Goal: Transaction & Acquisition: Purchase product/service

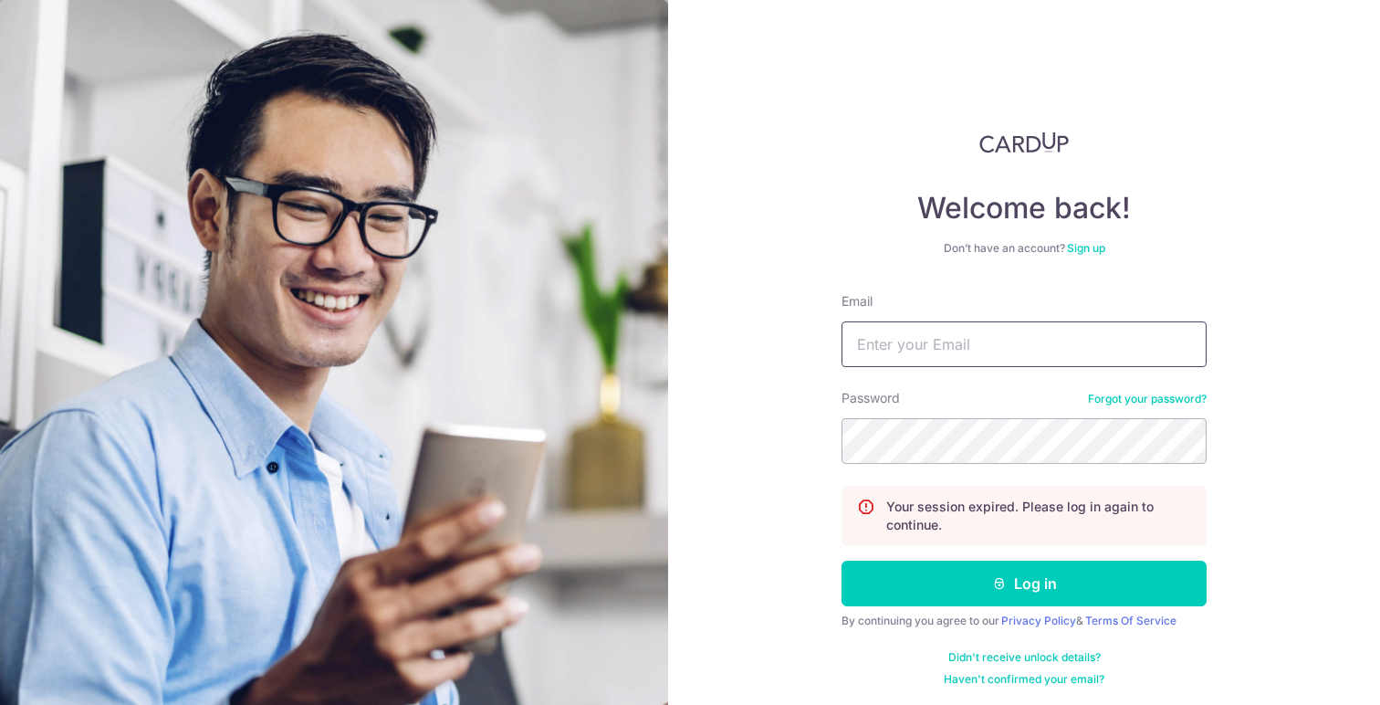
click at [904, 352] on input "Email" at bounding box center [1023, 344] width 365 height 46
type input "bentan@movemedsg.com"
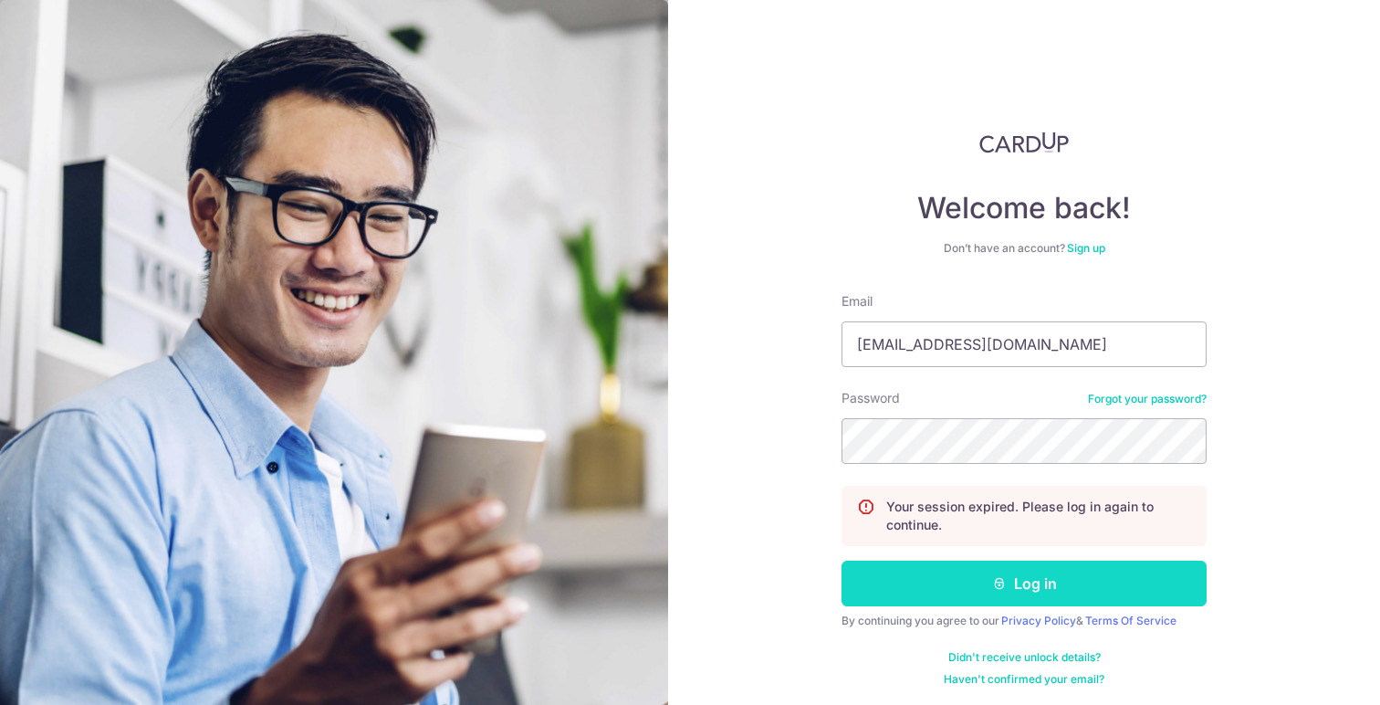
click at [926, 597] on button "Log in" at bounding box center [1023, 583] width 365 height 46
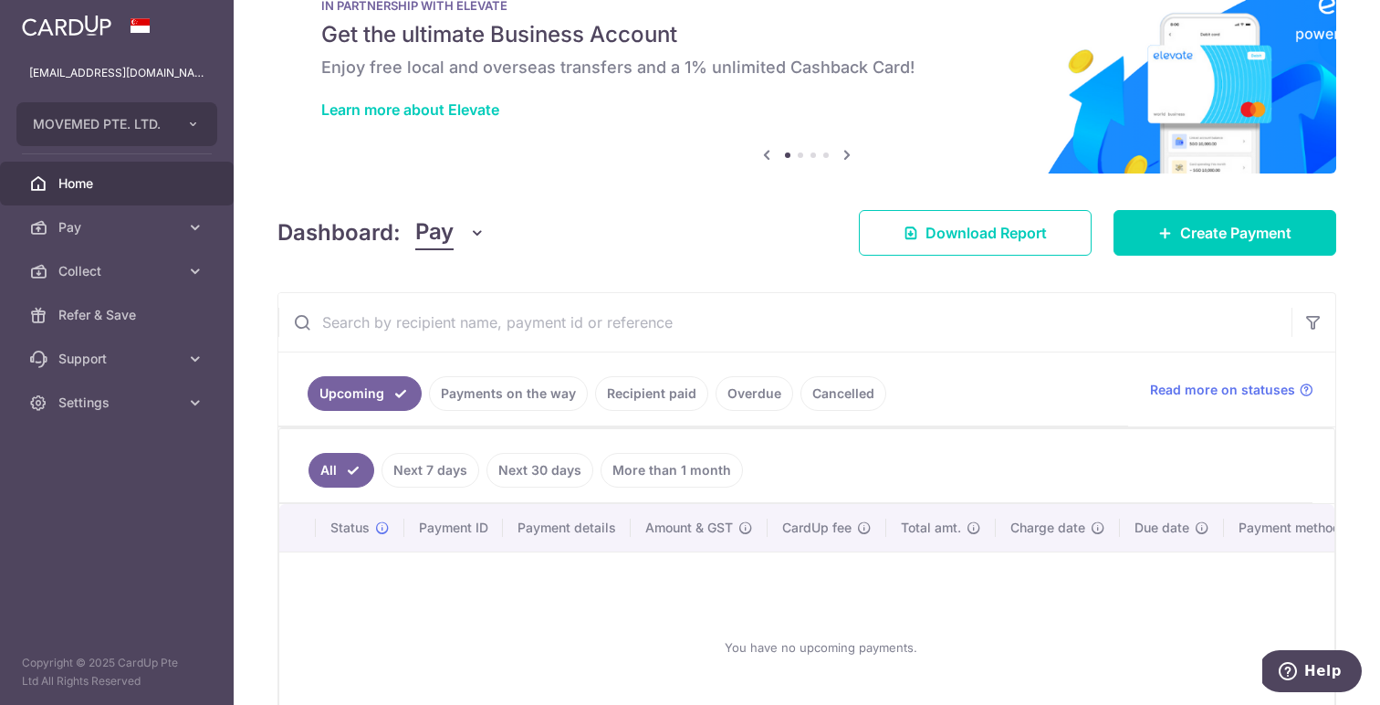
scroll to position [97, 0]
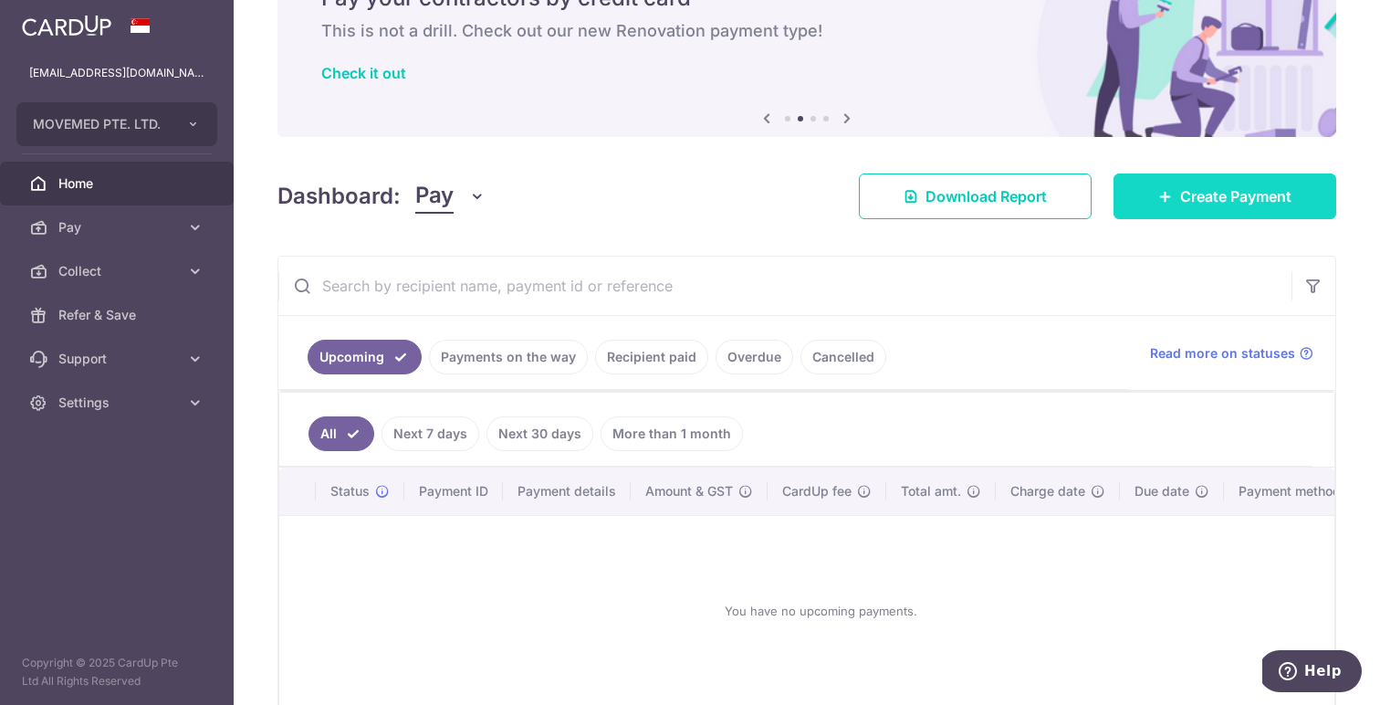
click at [1221, 208] on link "Create Payment" at bounding box center [1224, 196] width 223 height 46
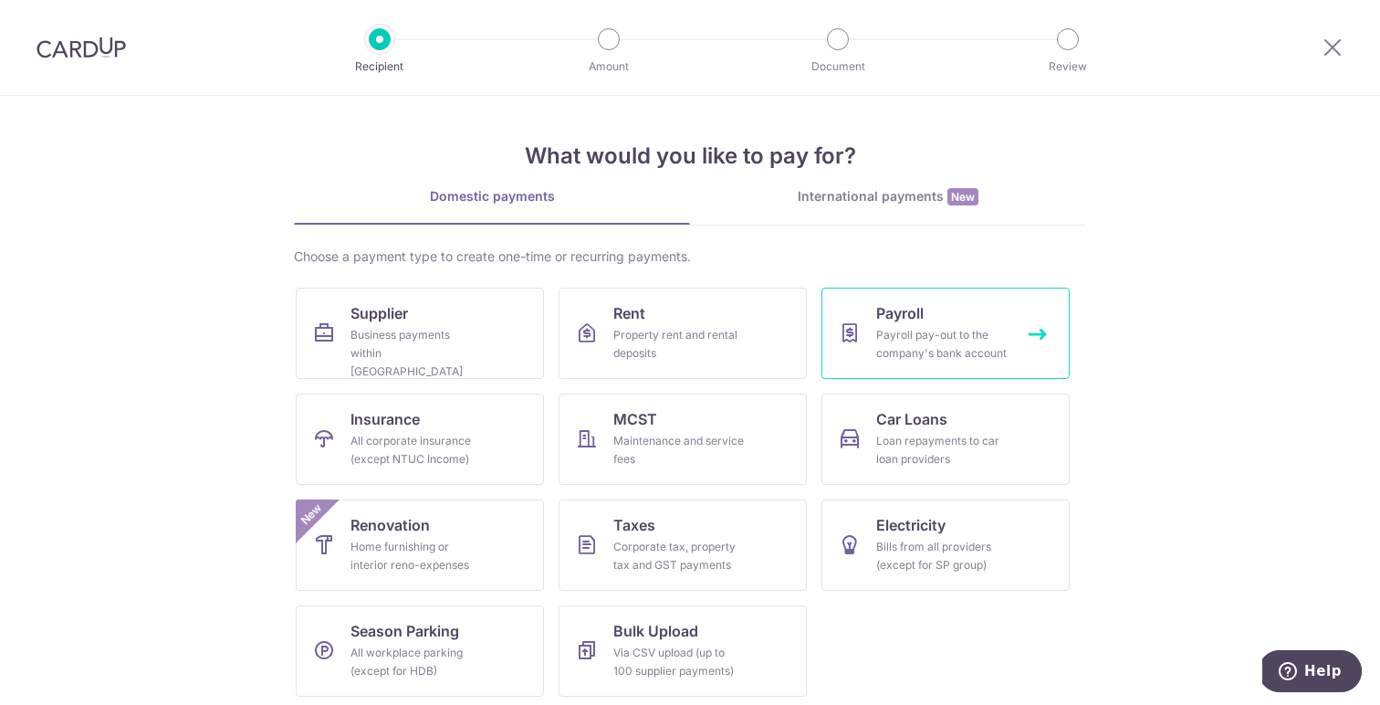
click at [906, 326] on div "Payroll pay-out to the company's bank account" at bounding box center [941, 344] width 131 height 37
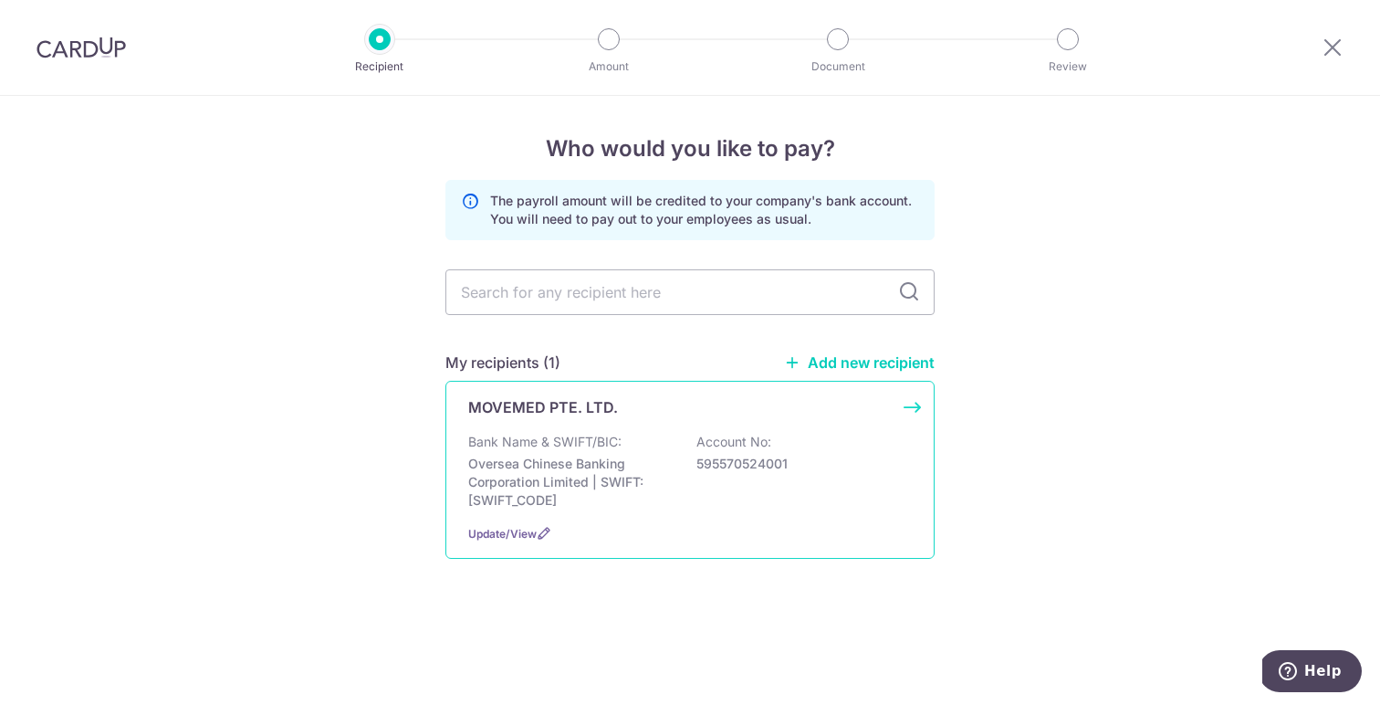
click at [573, 431] on div "MOVEMED PTE. LTD. Bank Name & SWIFT/BIC: Oversea Chinese Banking Corporation Li…" at bounding box center [689, 470] width 489 height 178
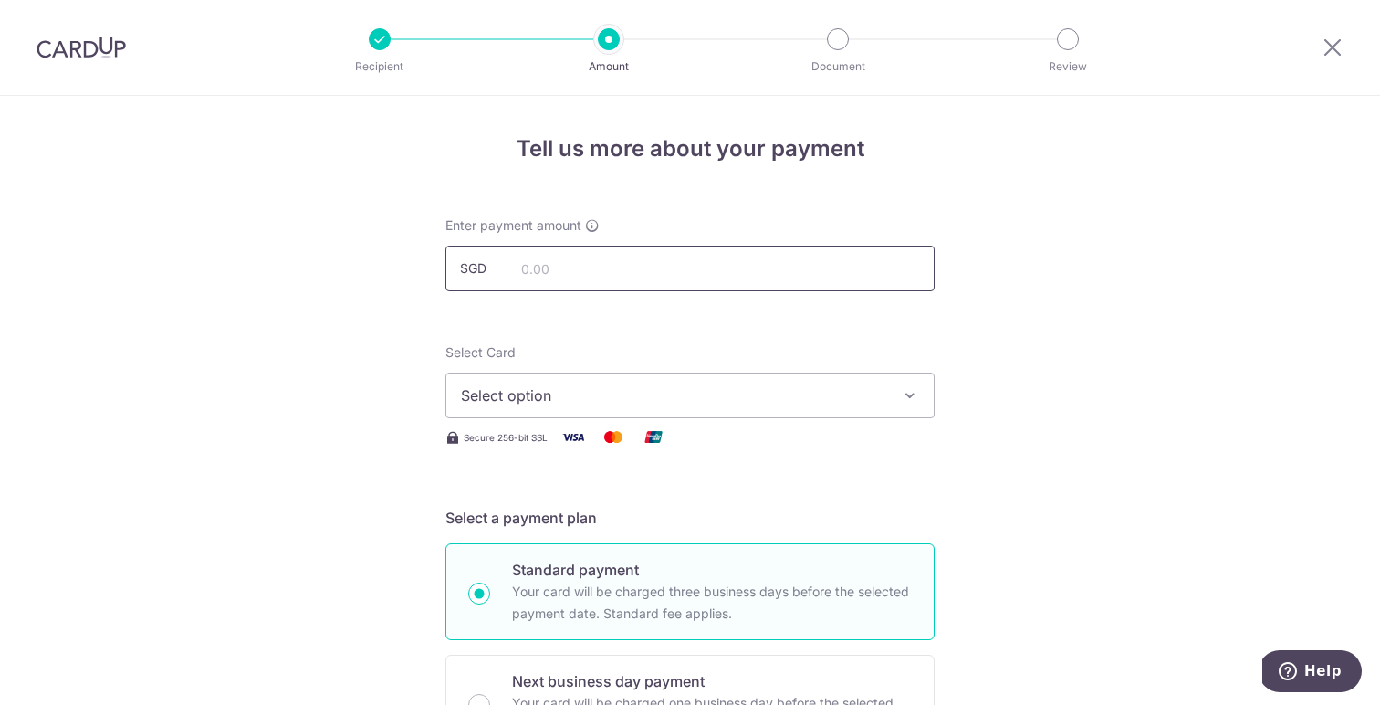
click at [622, 282] on input "text" at bounding box center [689, 269] width 489 height 46
type input "32,239.12"
click at [638, 347] on div "Select Card Select option Add credit card Your Cards **** 9867 **** 8526 **** 9…" at bounding box center [689, 380] width 489 height 75
click at [611, 381] on button "Select option" at bounding box center [689, 395] width 489 height 46
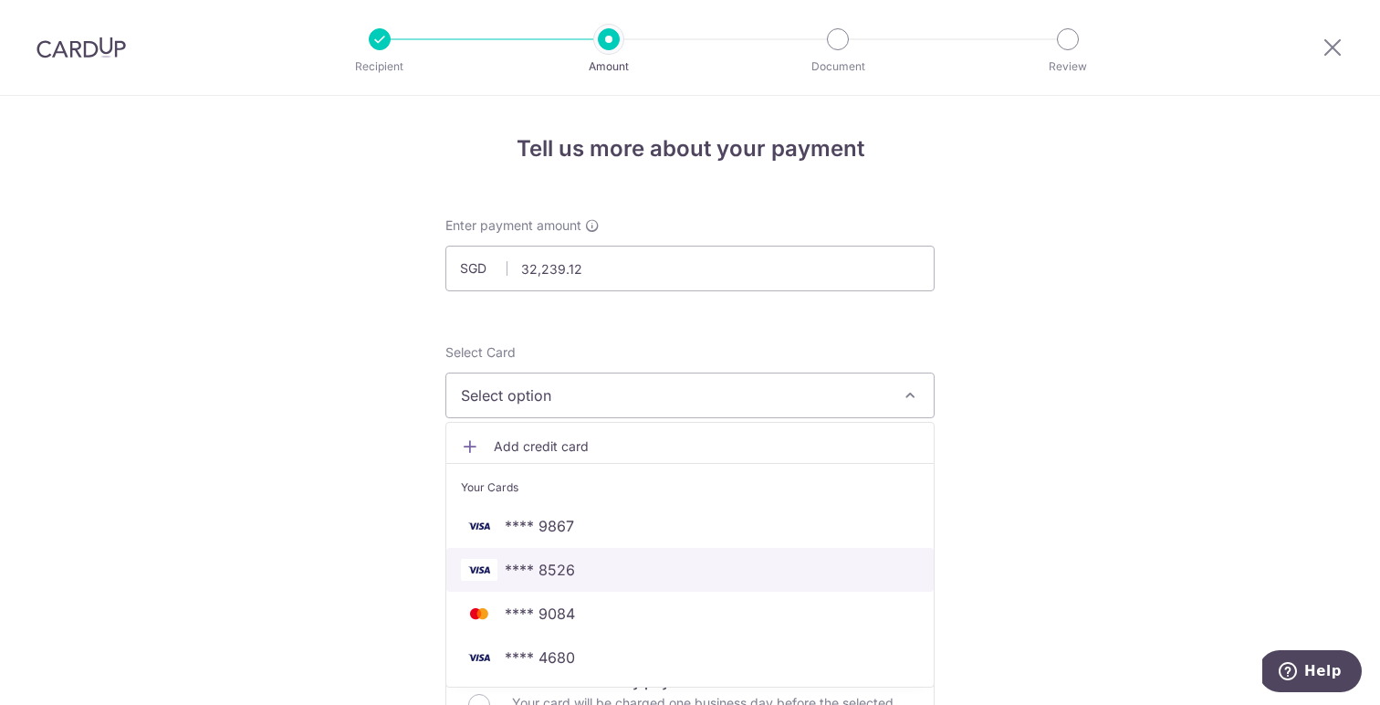
click at [561, 578] on span "**** 8526" at bounding box center [540, 570] width 70 height 22
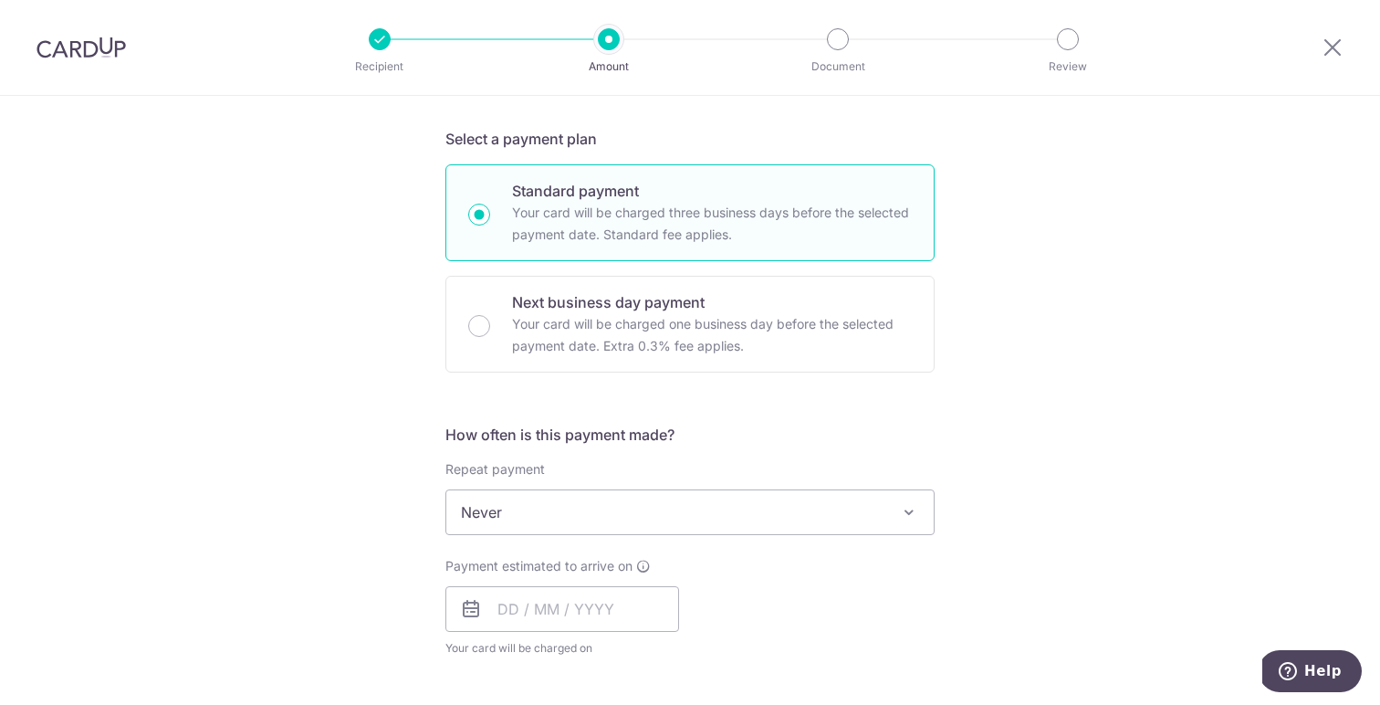
scroll to position [395, 0]
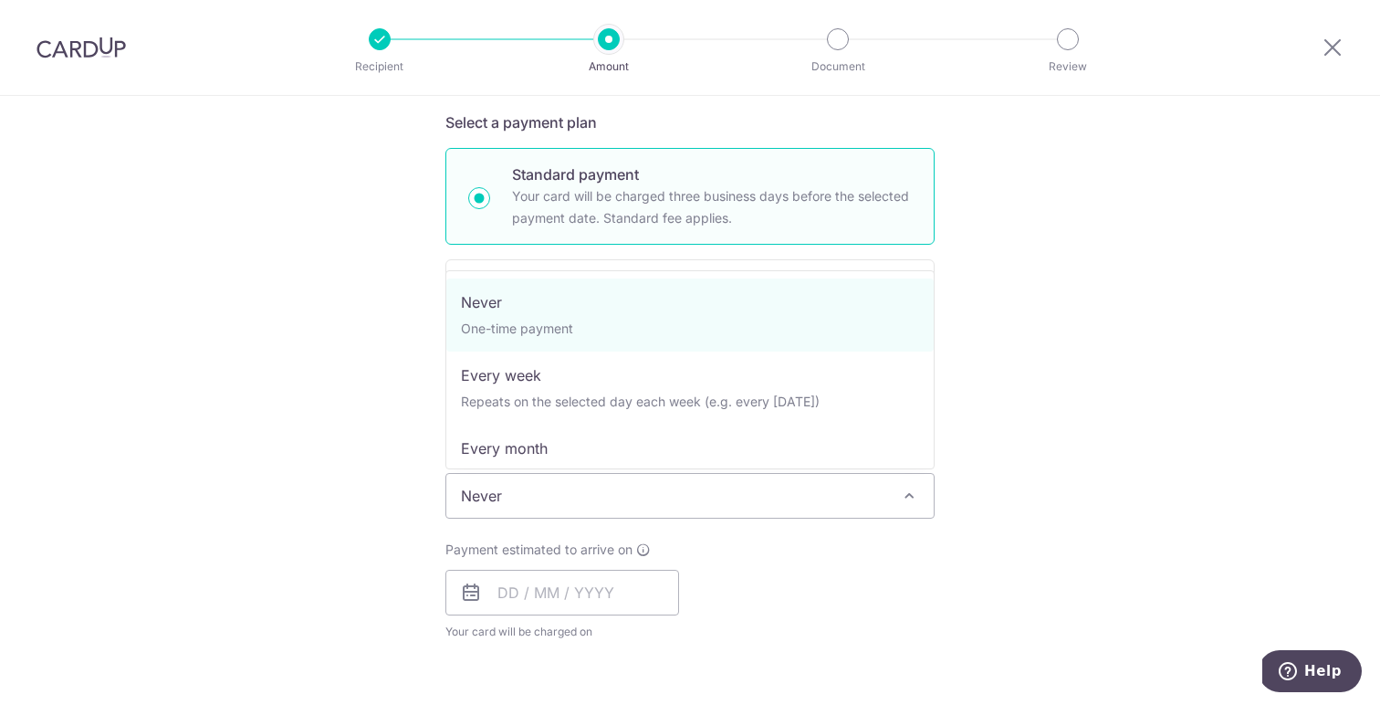
click at [664, 513] on span "Never" at bounding box center [689, 496] width 487 height 44
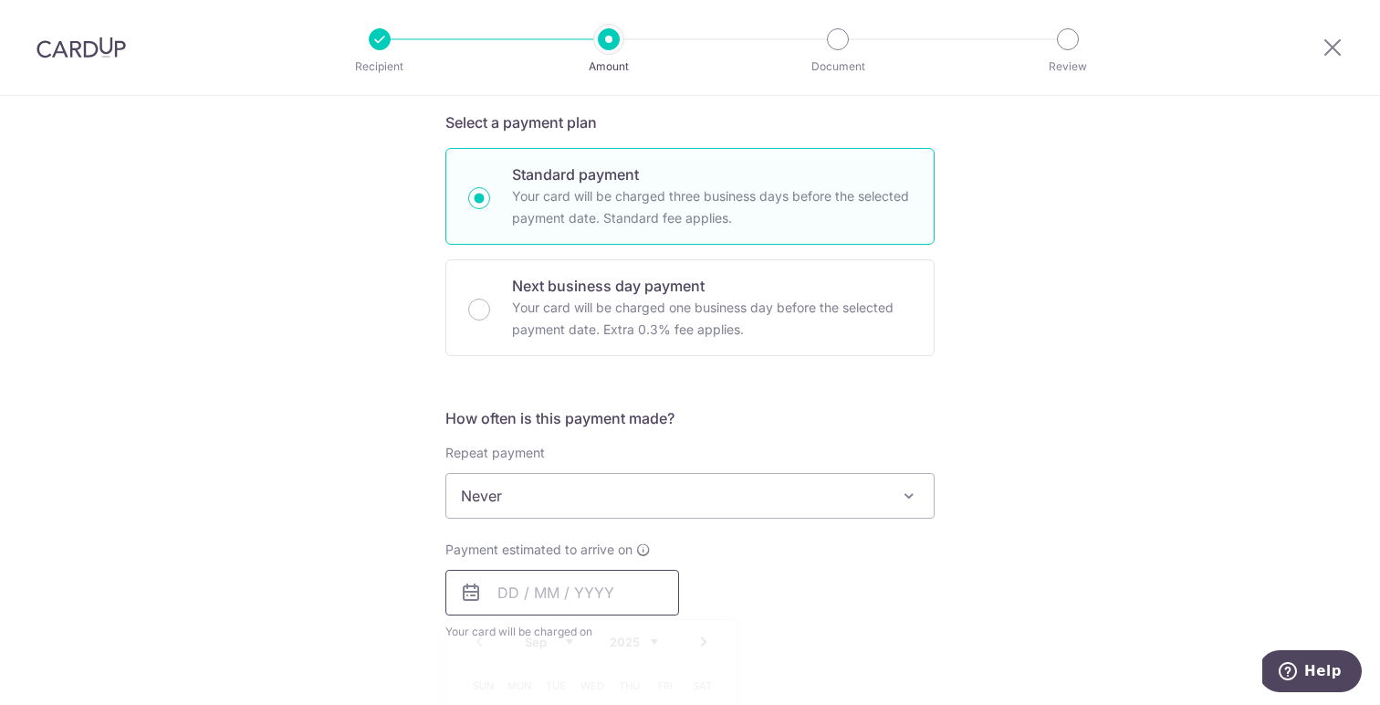
click at [570, 588] on input "text" at bounding box center [562, 593] width 234 height 46
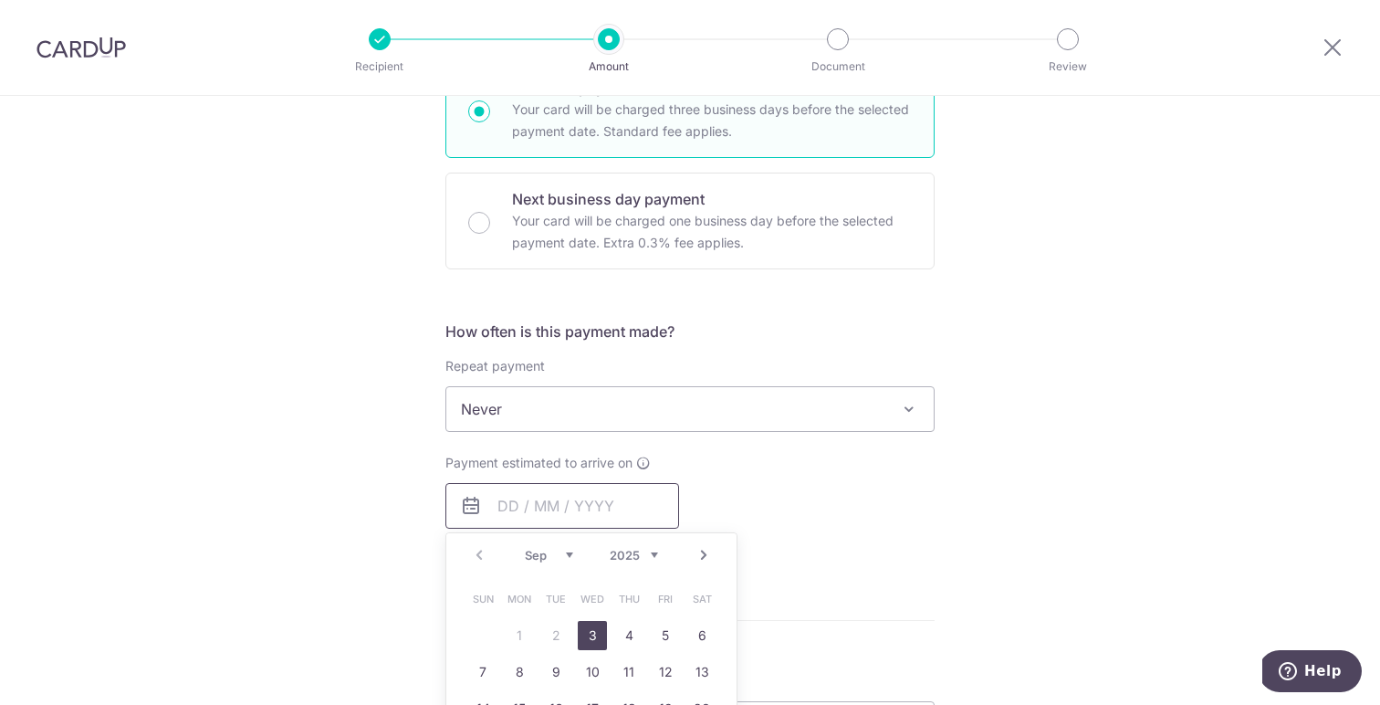
scroll to position [490, 0]
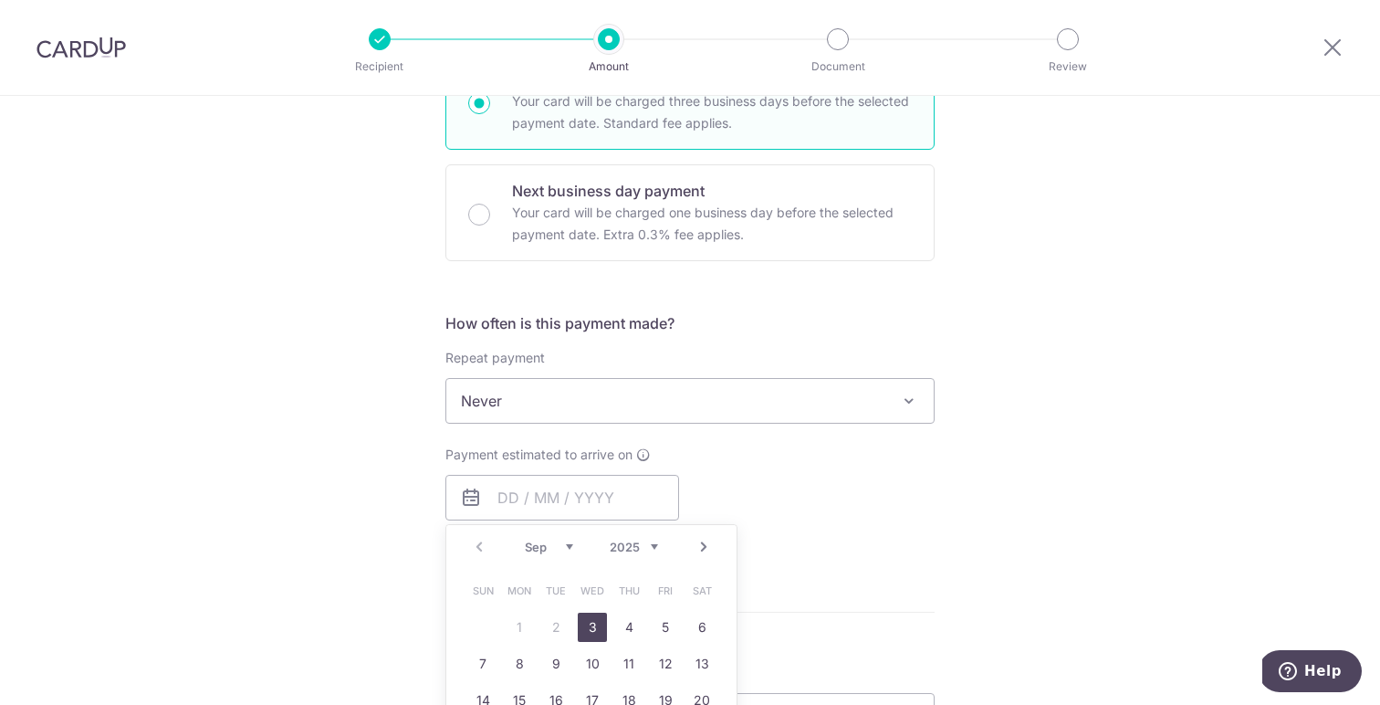
click at [593, 627] on link "3" at bounding box center [592, 626] width 29 height 29
type input "03/09/2025"
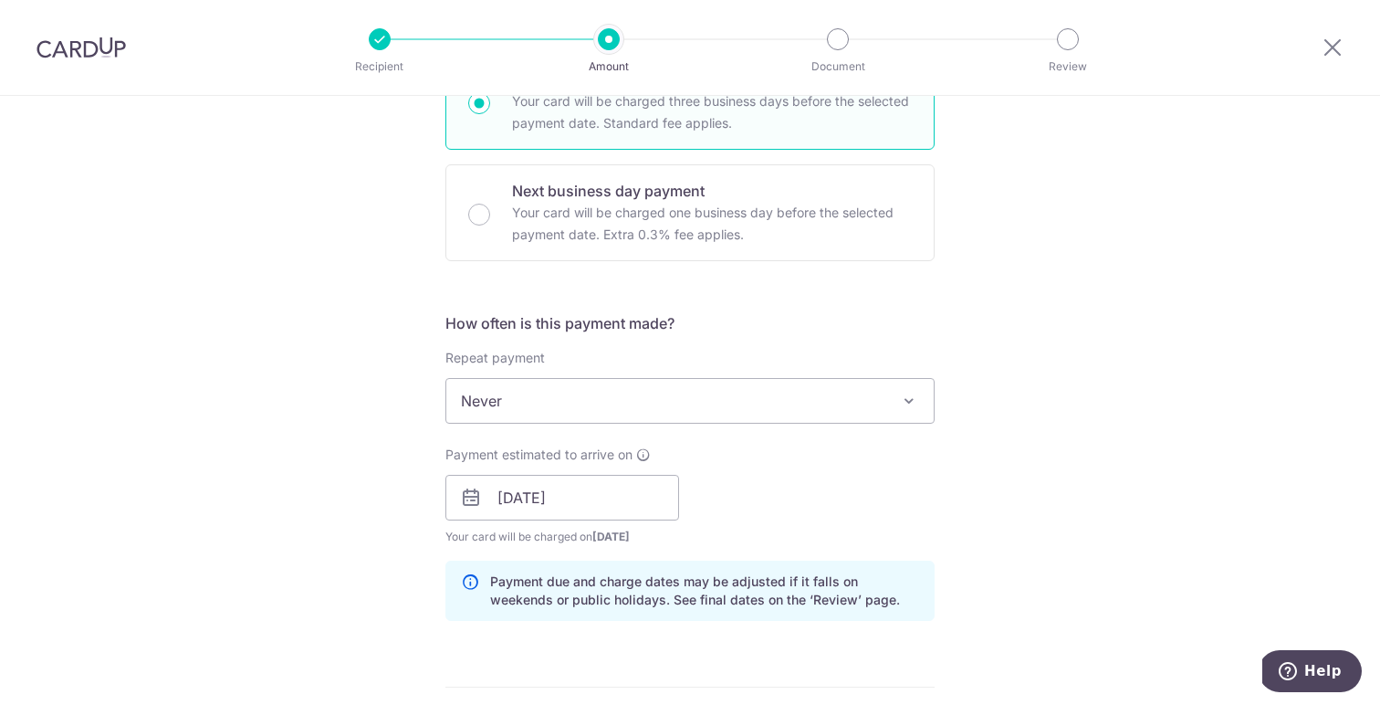
click at [870, 476] on div "Payment estimated to arrive on 03/09/2025 Prev Next Sep Oct Nov Dec 2025 2026 2…" at bounding box center [689, 495] width 511 height 100
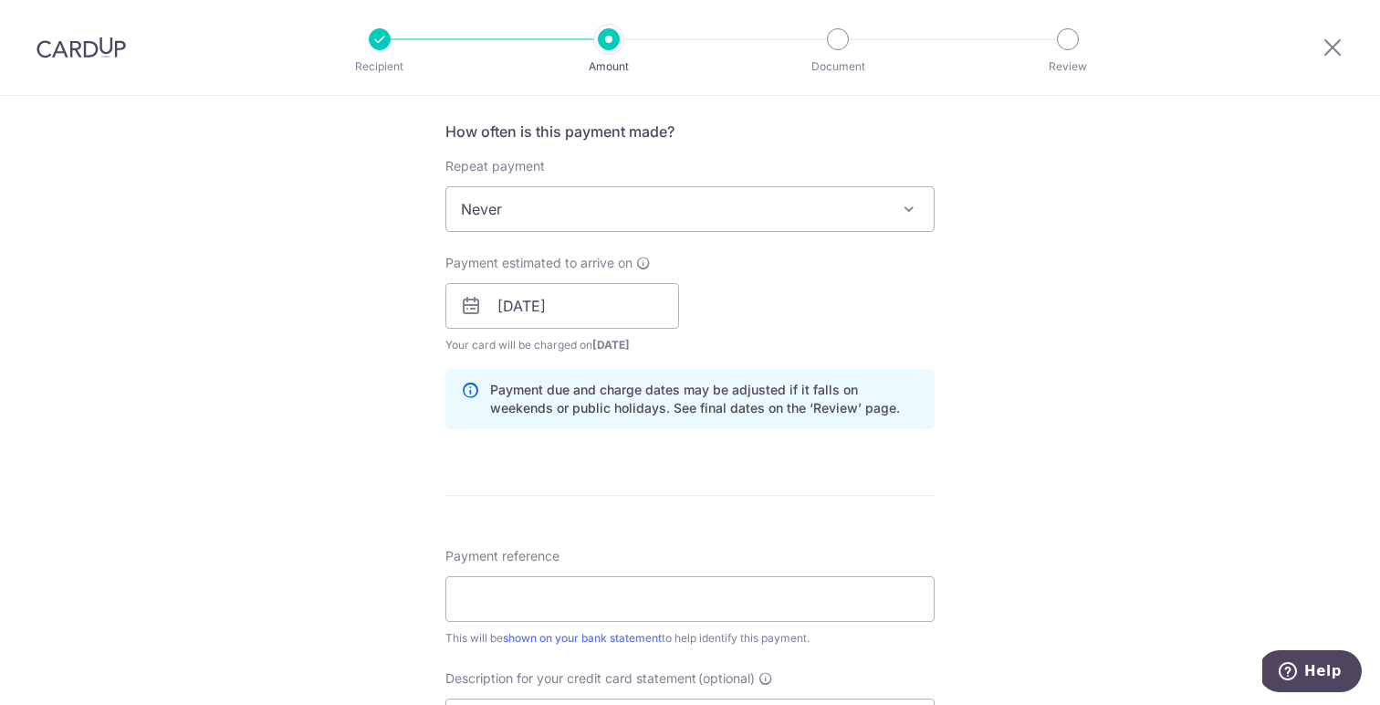
scroll to position [685, 0]
click at [689, 597] on input "Payment reference" at bounding box center [689, 596] width 489 height 46
type input "Payroll august"
click at [990, 533] on div "Tell us more about your payment Enter payment amount SGD 32,239.12 32239.12 Sel…" at bounding box center [690, 326] width 1380 height 1830
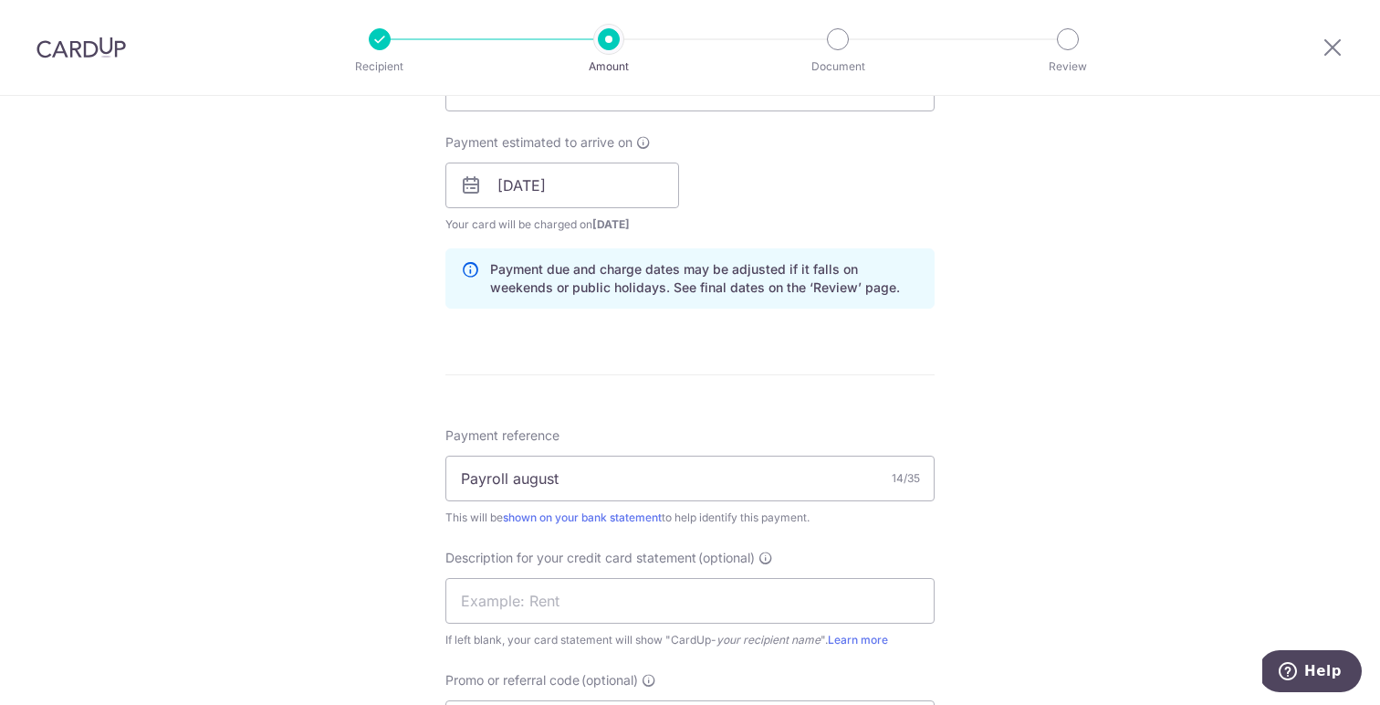
scroll to position [810, 0]
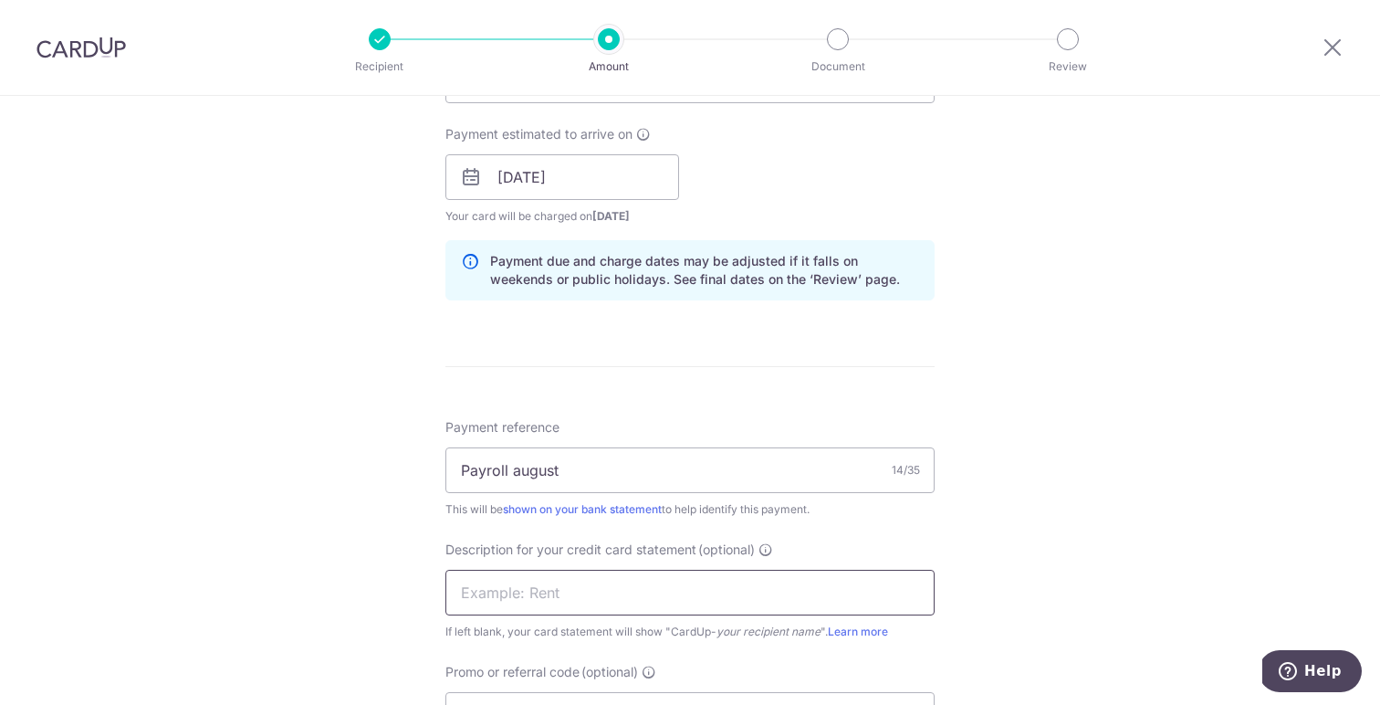
click at [632, 594] on input "text" at bounding box center [689, 593] width 489 height 46
type input "Payroll august"
click at [1059, 547] on div "Tell us more about your payment Enter payment amount SGD 32,239.12 32239.12 Sel…" at bounding box center [690, 200] width 1380 height 1830
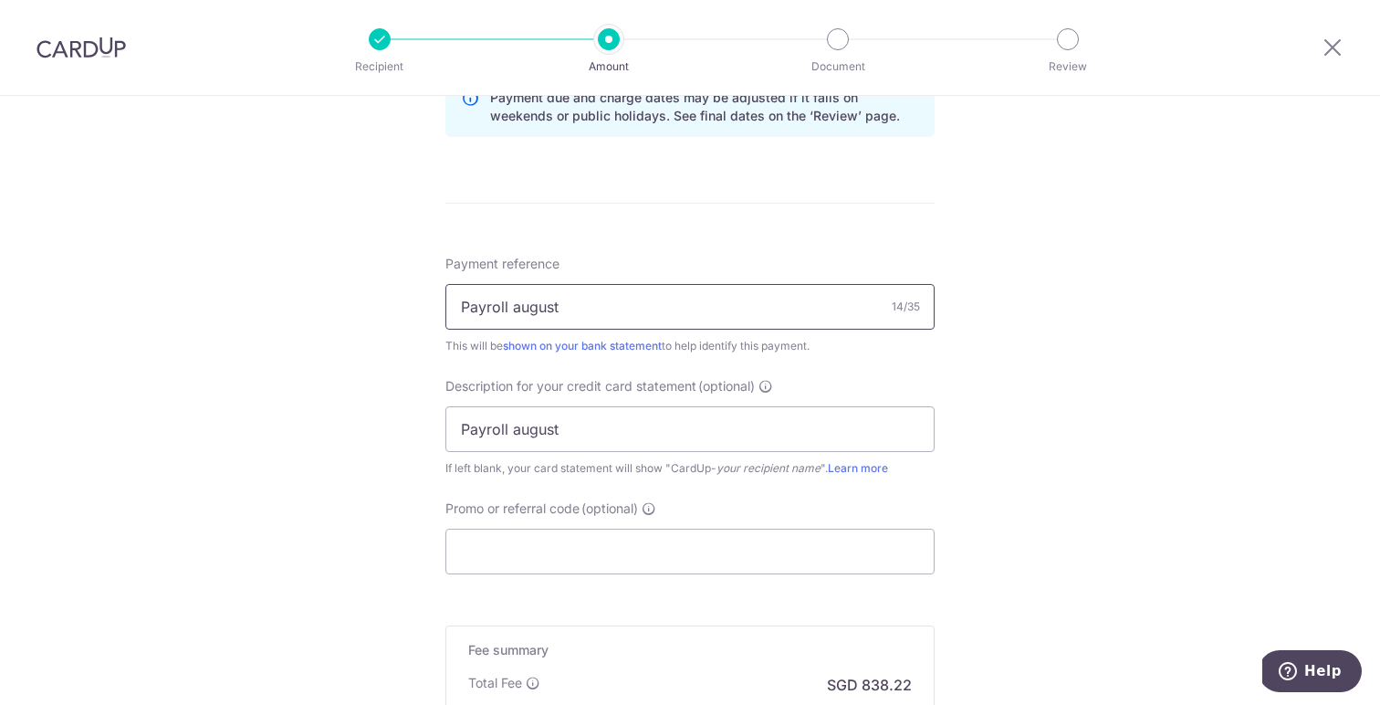
scroll to position [1003, 0]
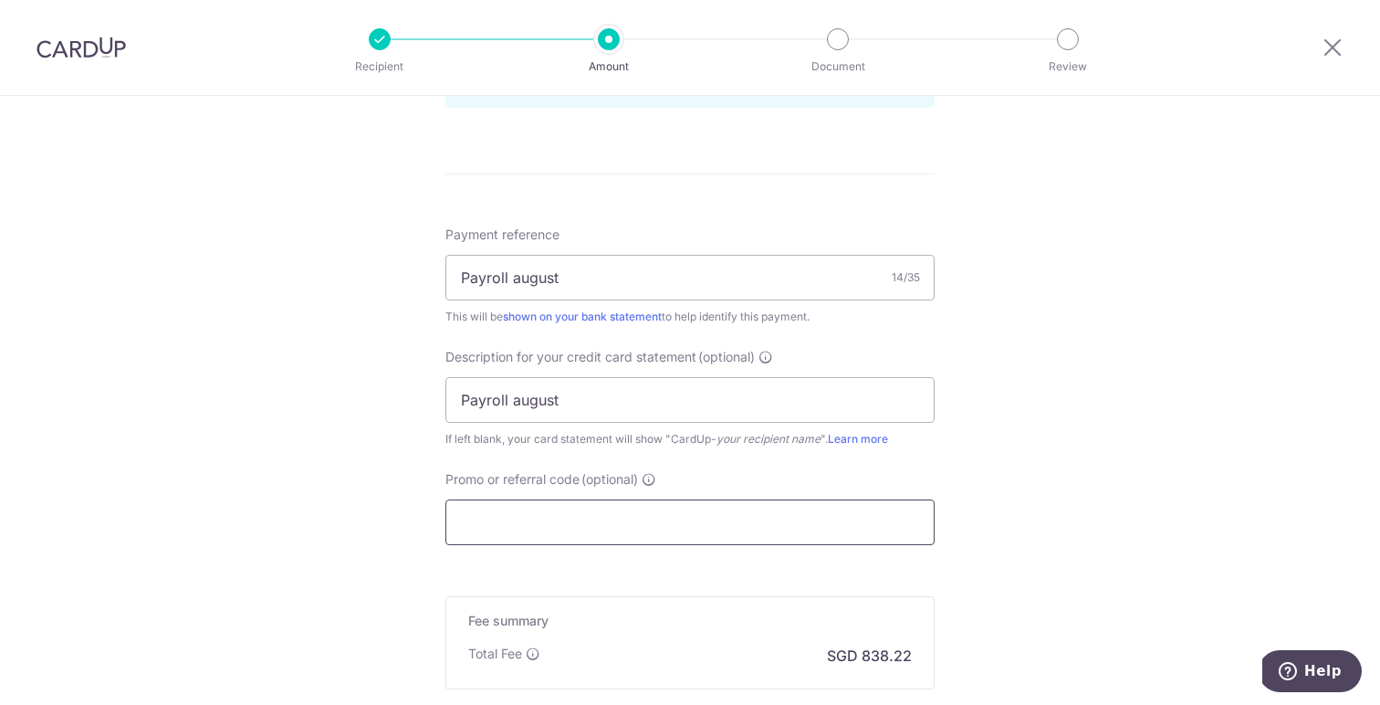
click at [645, 517] on input "Promo or referral code (optional)" at bounding box center [689, 522] width 489 height 46
type input "MM177"
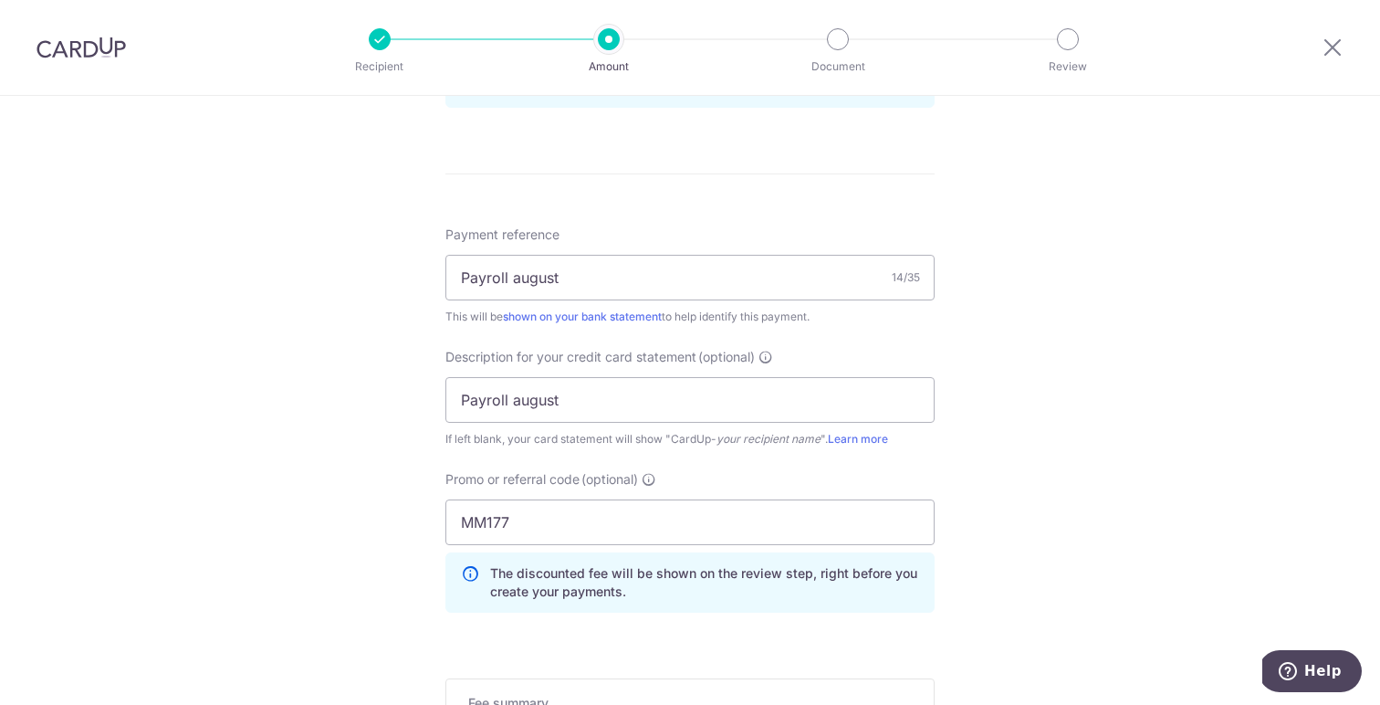
click at [1086, 484] on div "Tell us more about your payment Enter payment amount SGD 32,239.12 32239.12 Sel…" at bounding box center [690, 49] width 1380 height 1912
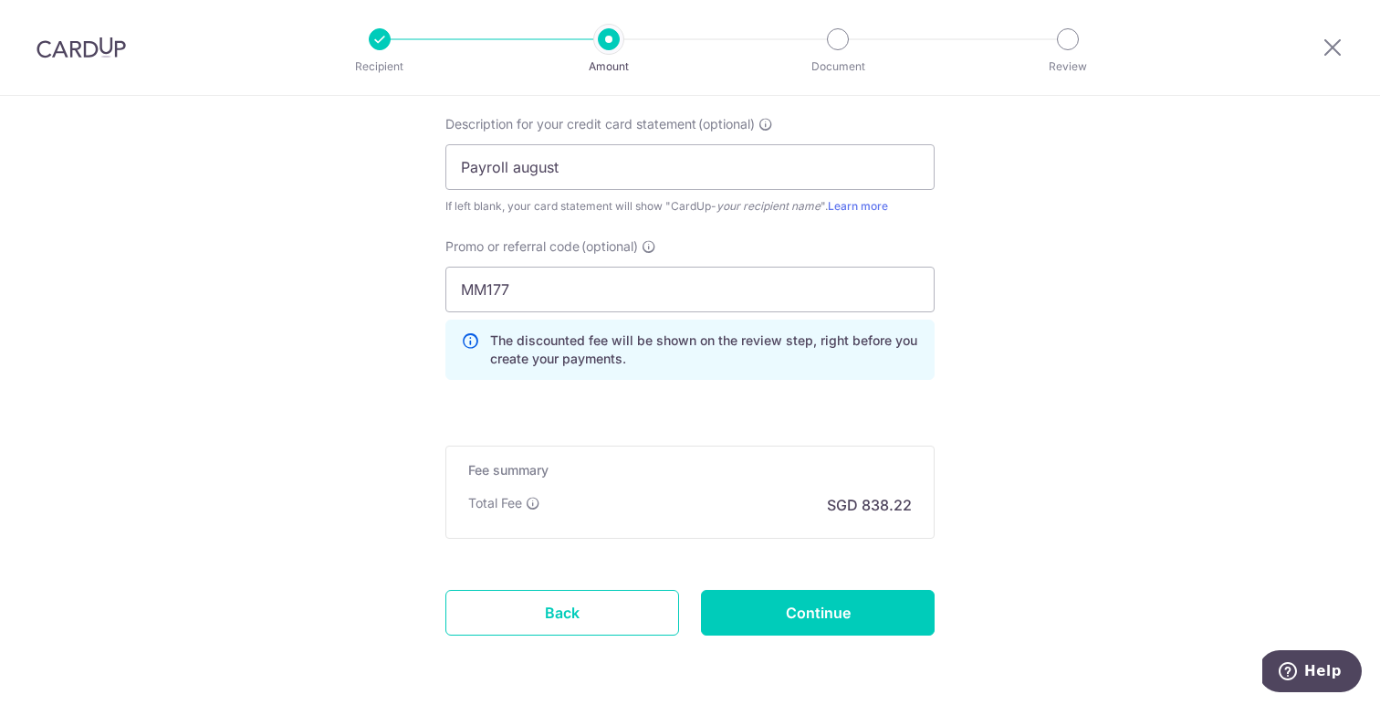
scroll to position [1282, 0]
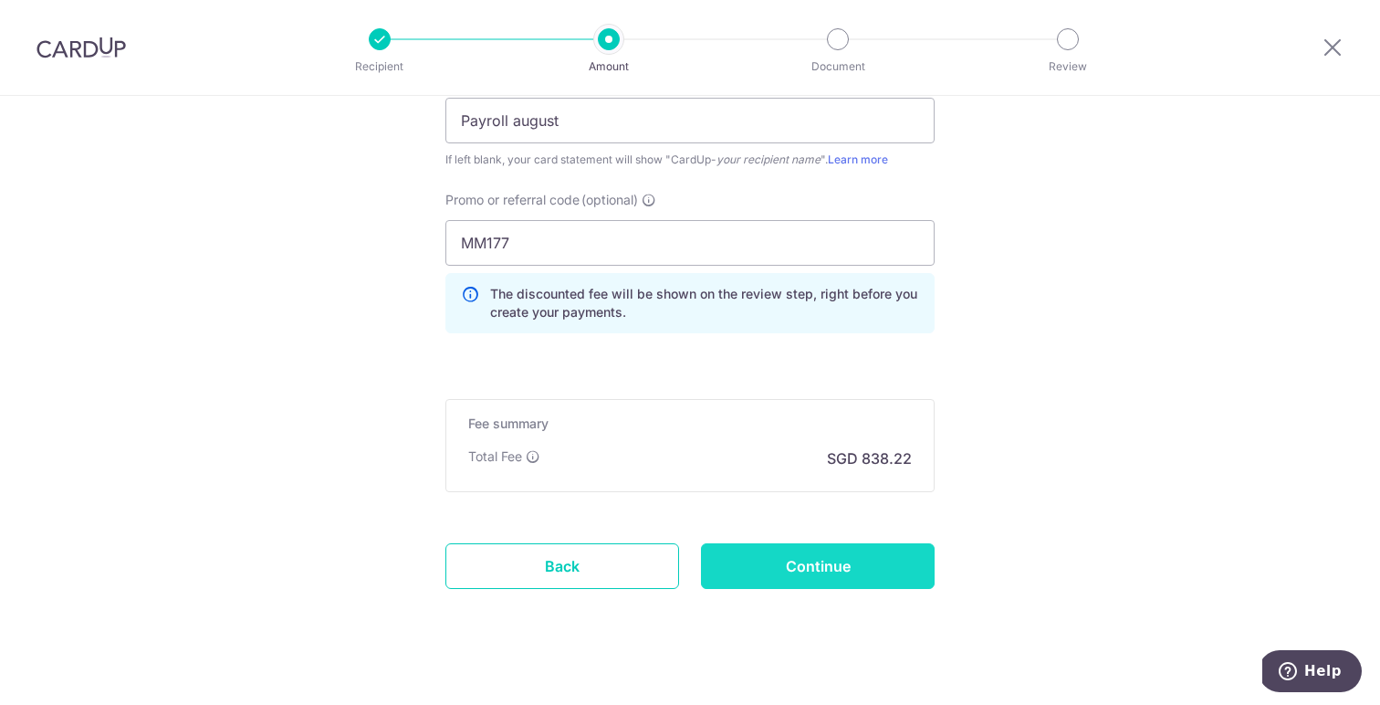
click at [849, 564] on input "Continue" at bounding box center [818, 566] width 234 height 46
type input "Create Schedule"
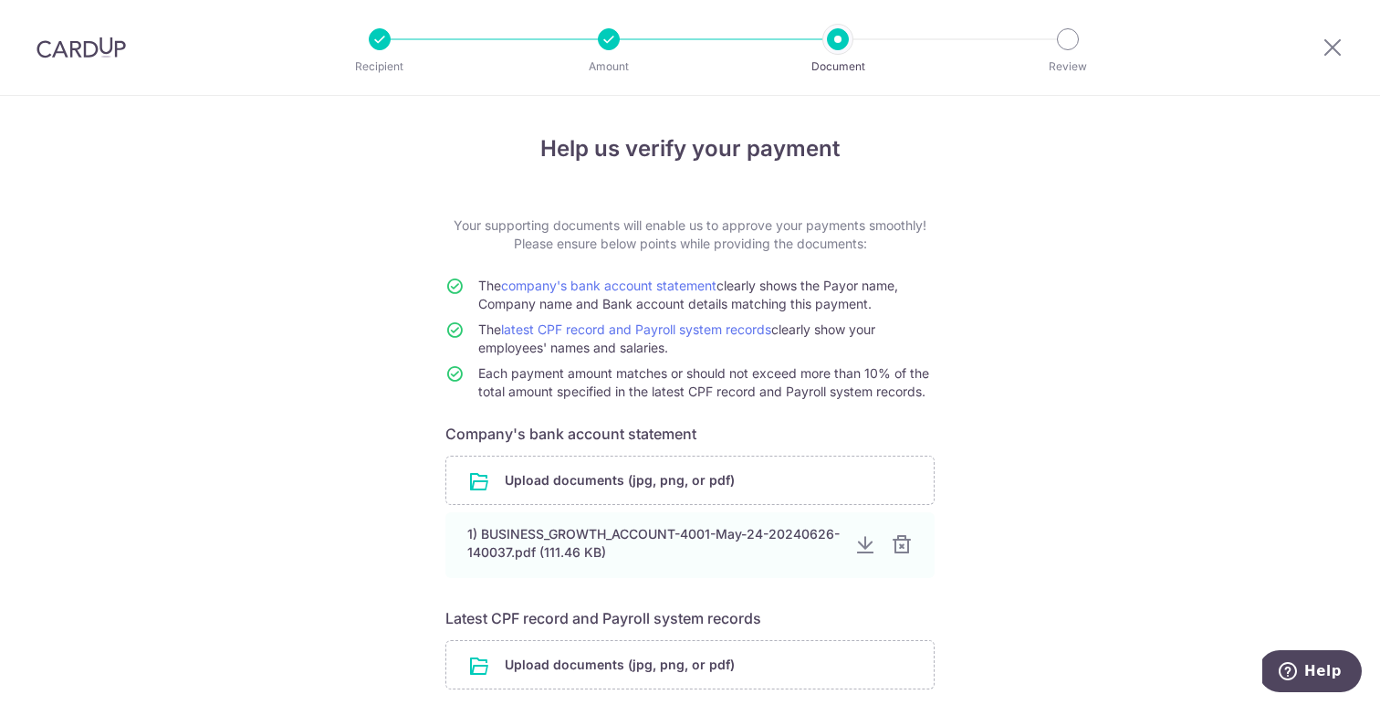
scroll to position [76, 0]
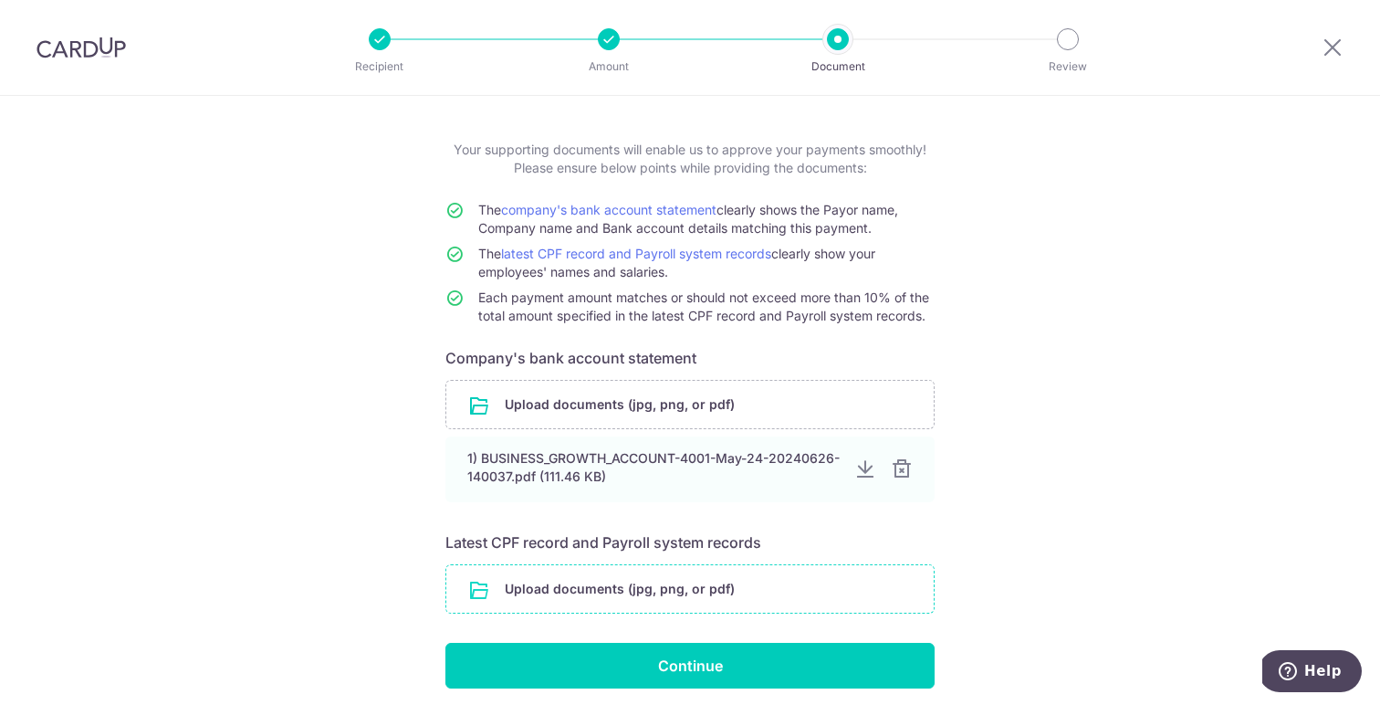
click at [654, 587] on input "file" at bounding box center [689, 588] width 487 height 47
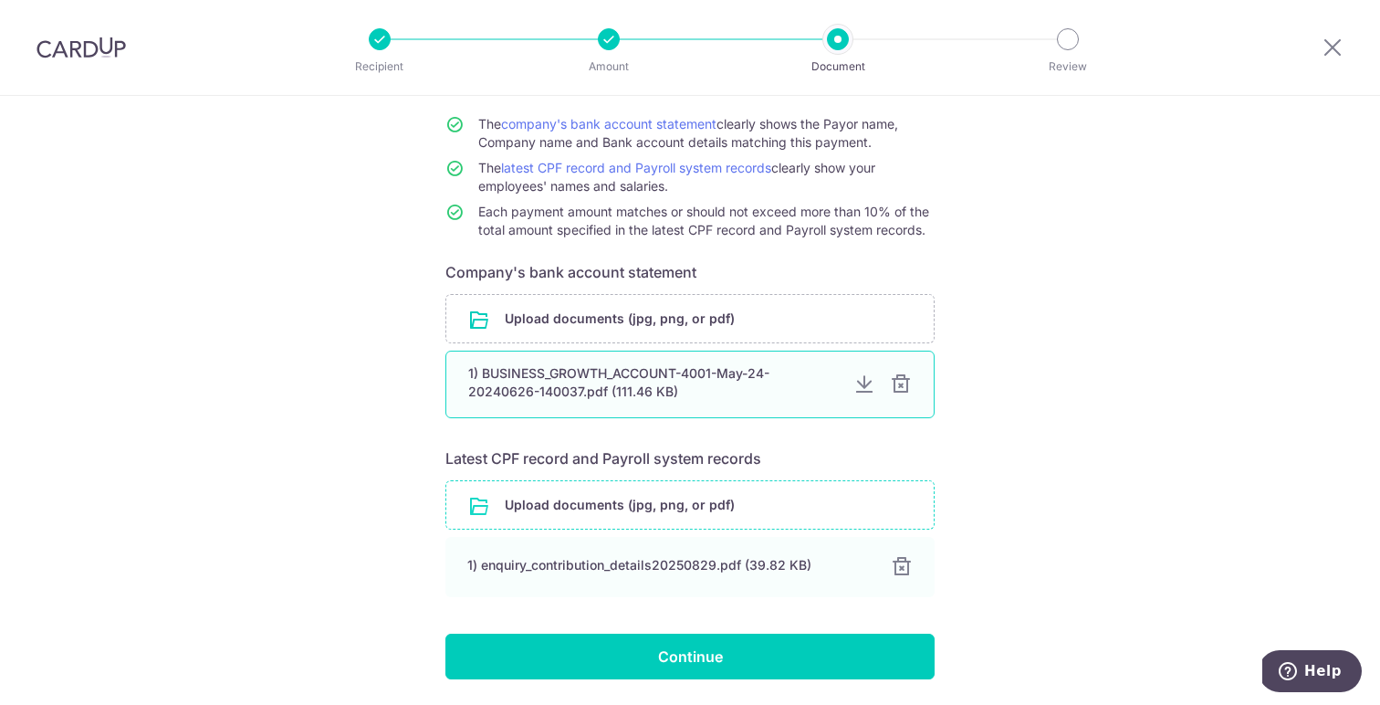
scroll to position [204, 0]
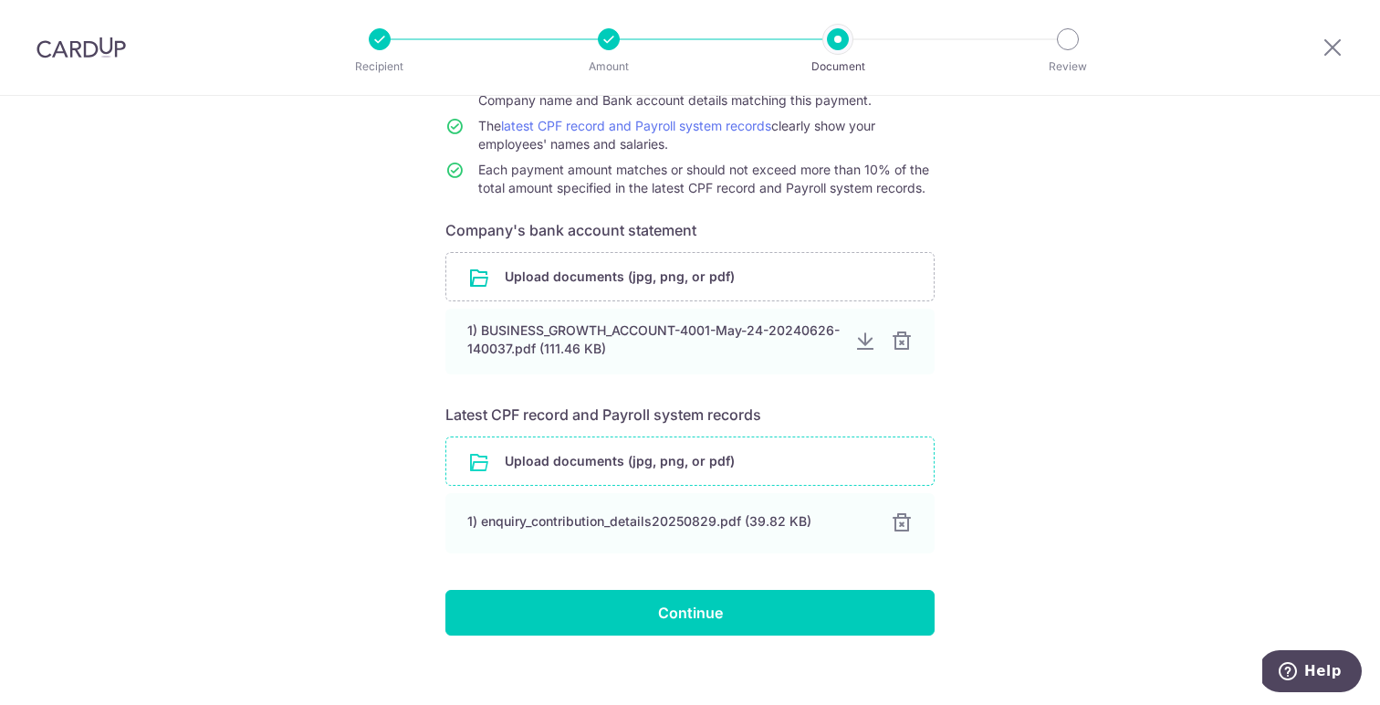
click at [616, 464] on input "file" at bounding box center [689, 460] width 487 height 47
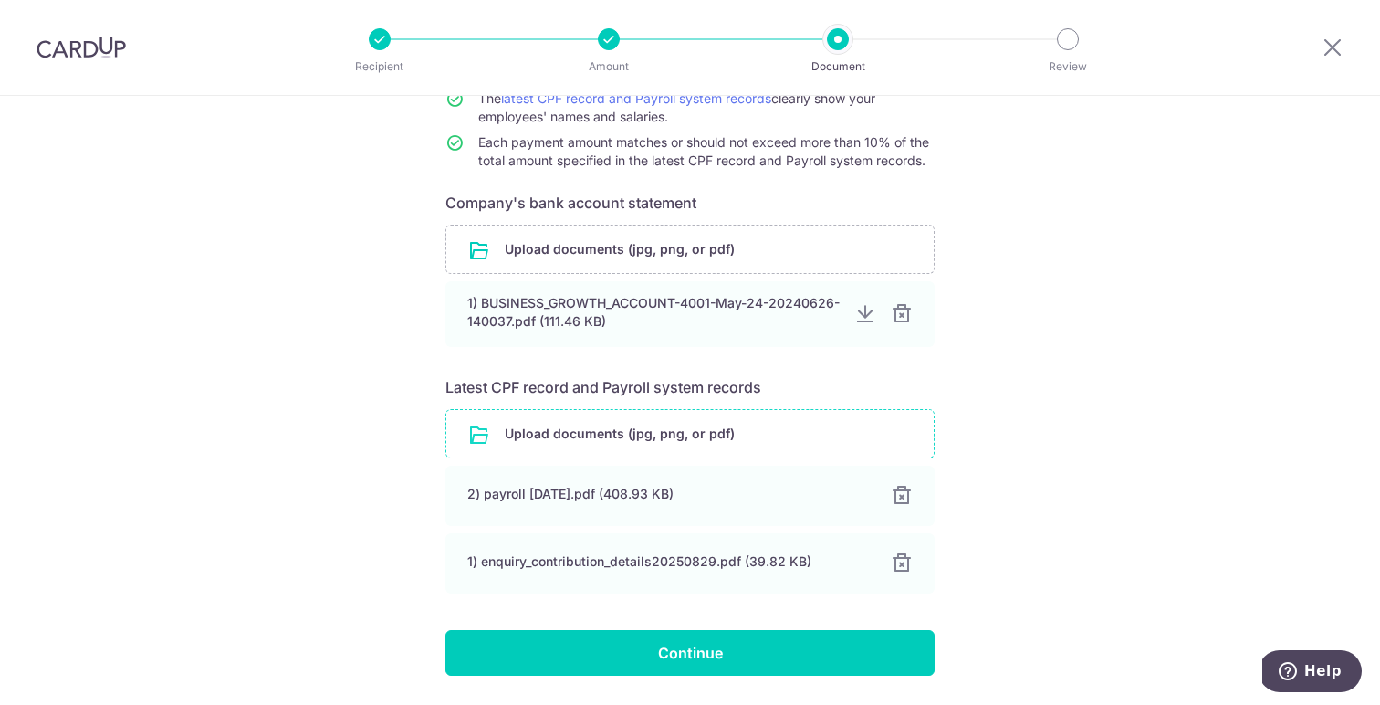
scroll to position [241, 0]
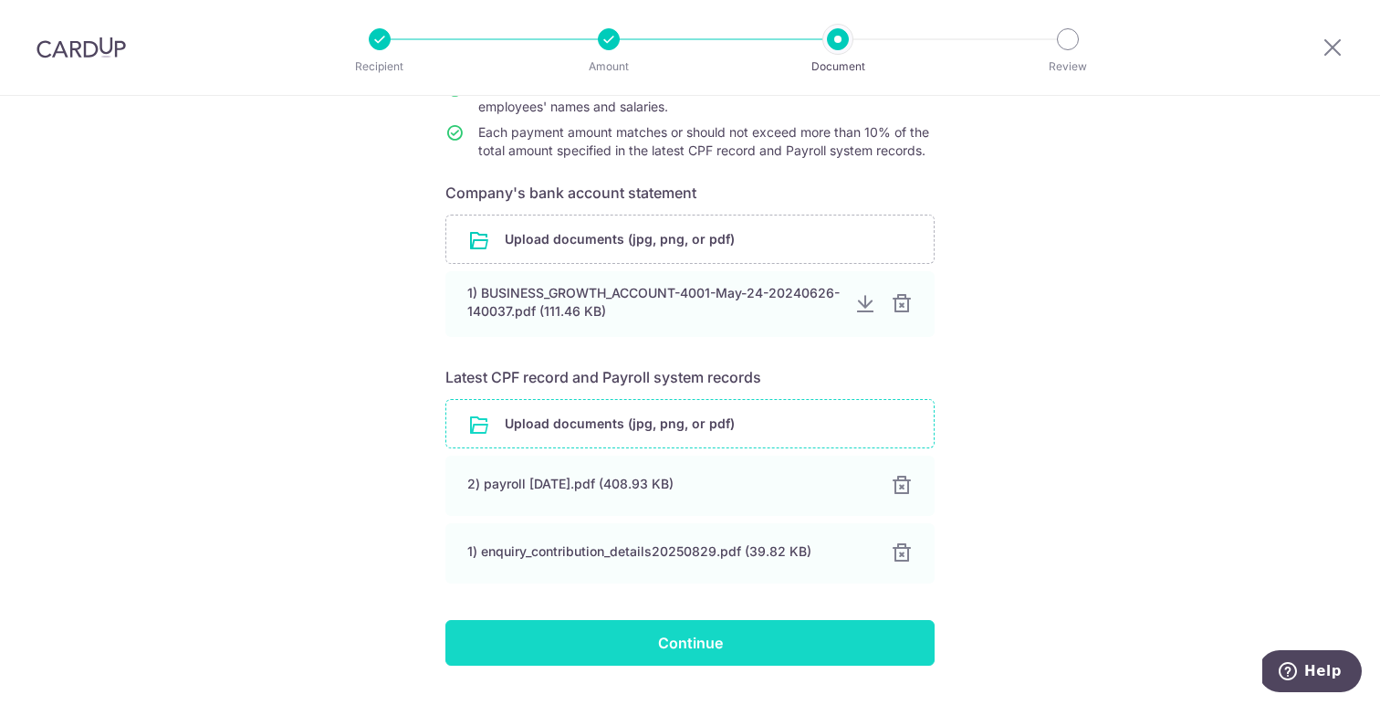
click at [755, 656] on input "Continue" at bounding box center [689, 643] width 489 height 46
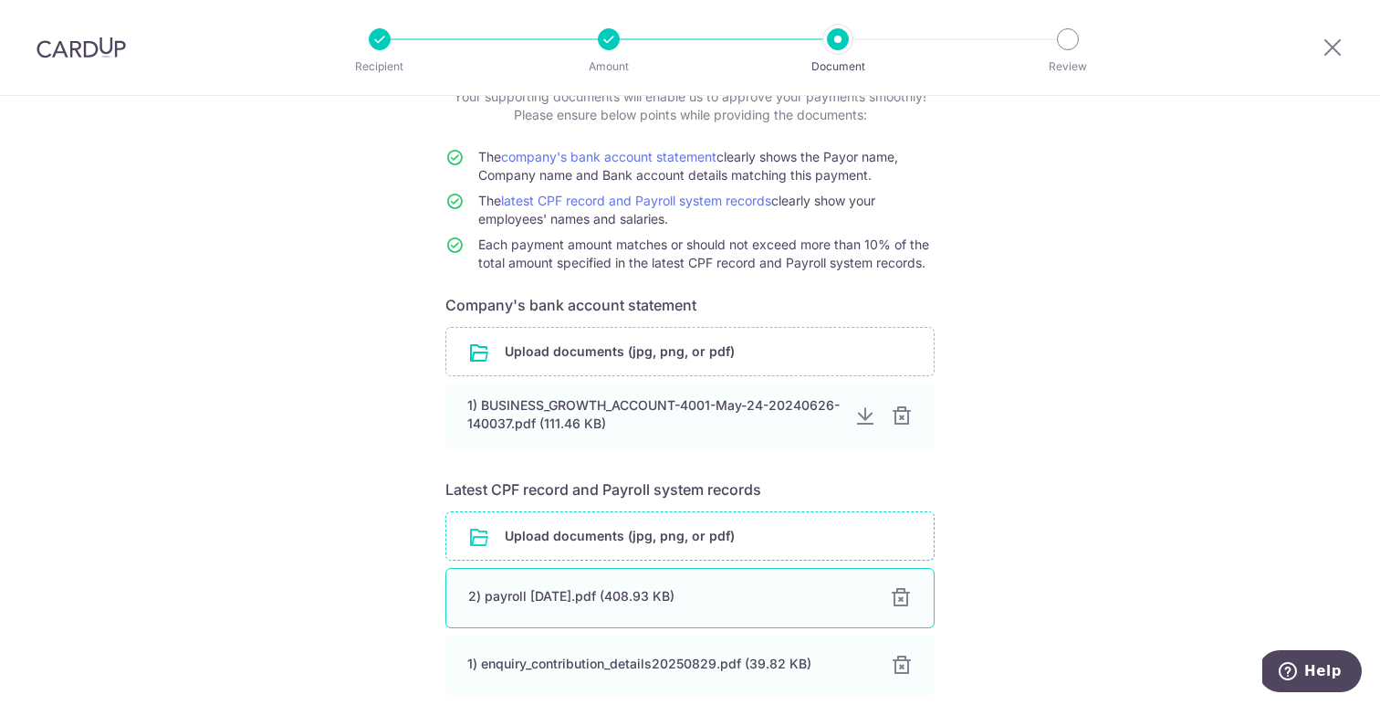
scroll to position [125, 0]
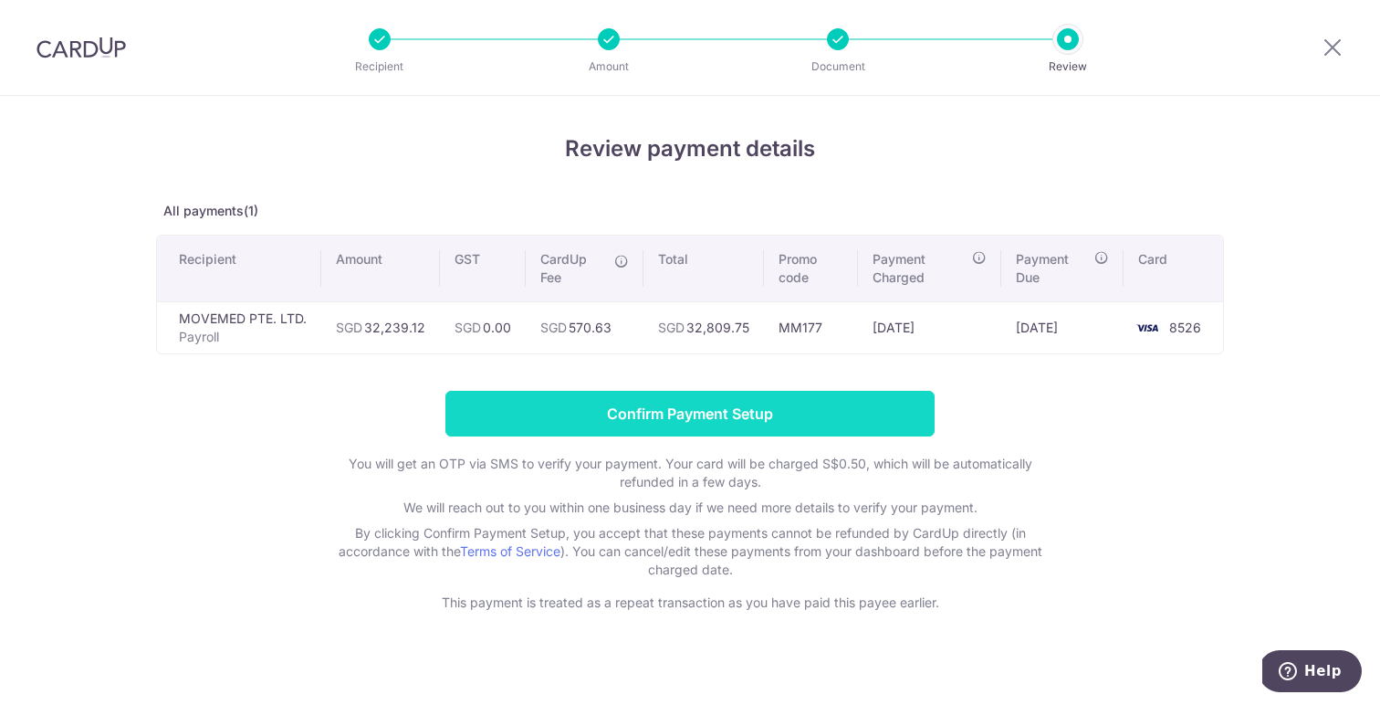
click at [807, 413] on input "Confirm Payment Setup" at bounding box center [689, 414] width 489 height 46
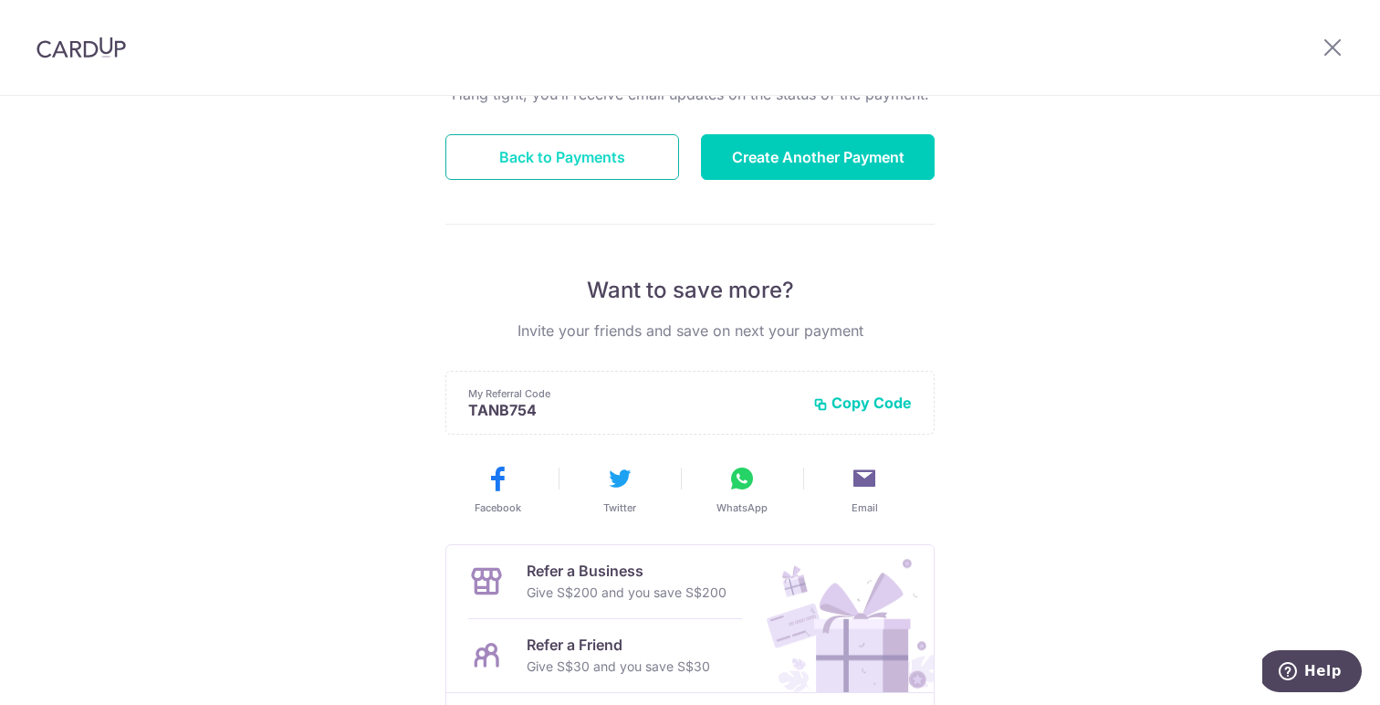
scroll to position [35, 0]
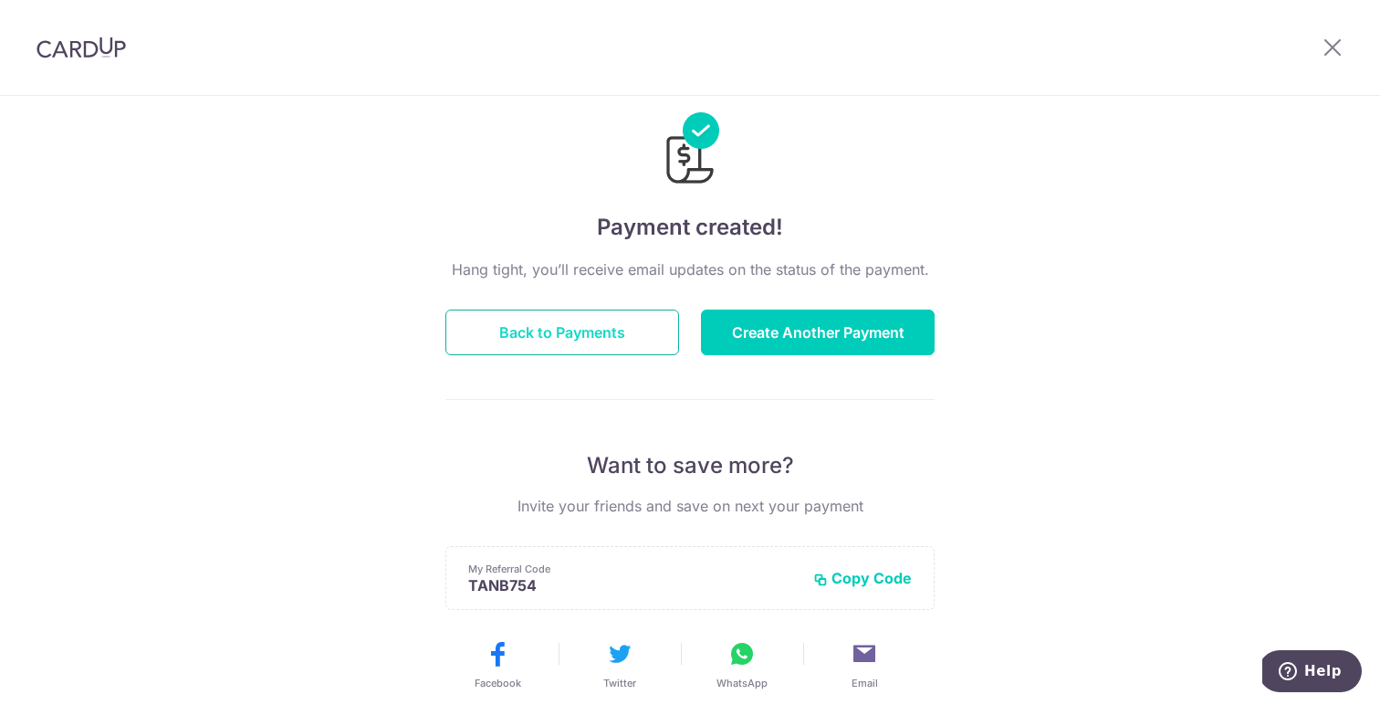
click at [597, 324] on button "Back to Payments" at bounding box center [562, 332] width 234 height 46
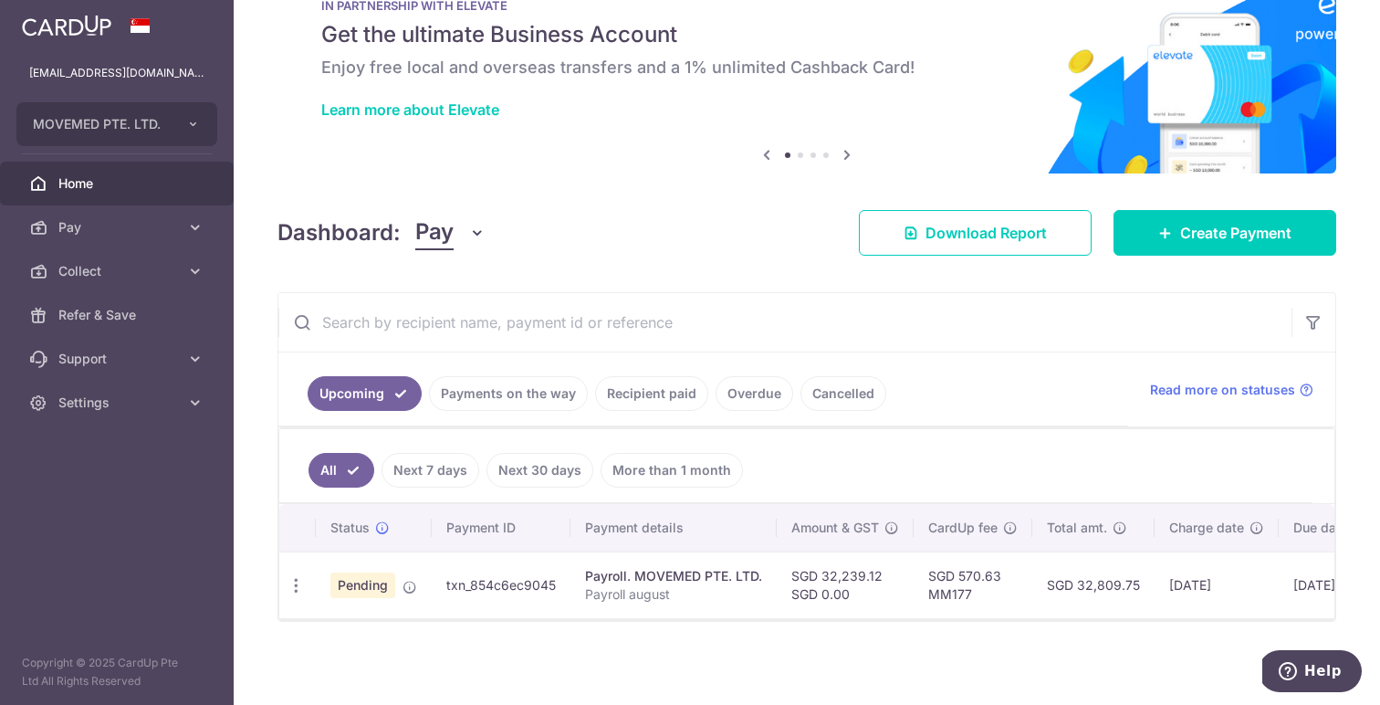
scroll to position [63, 0]
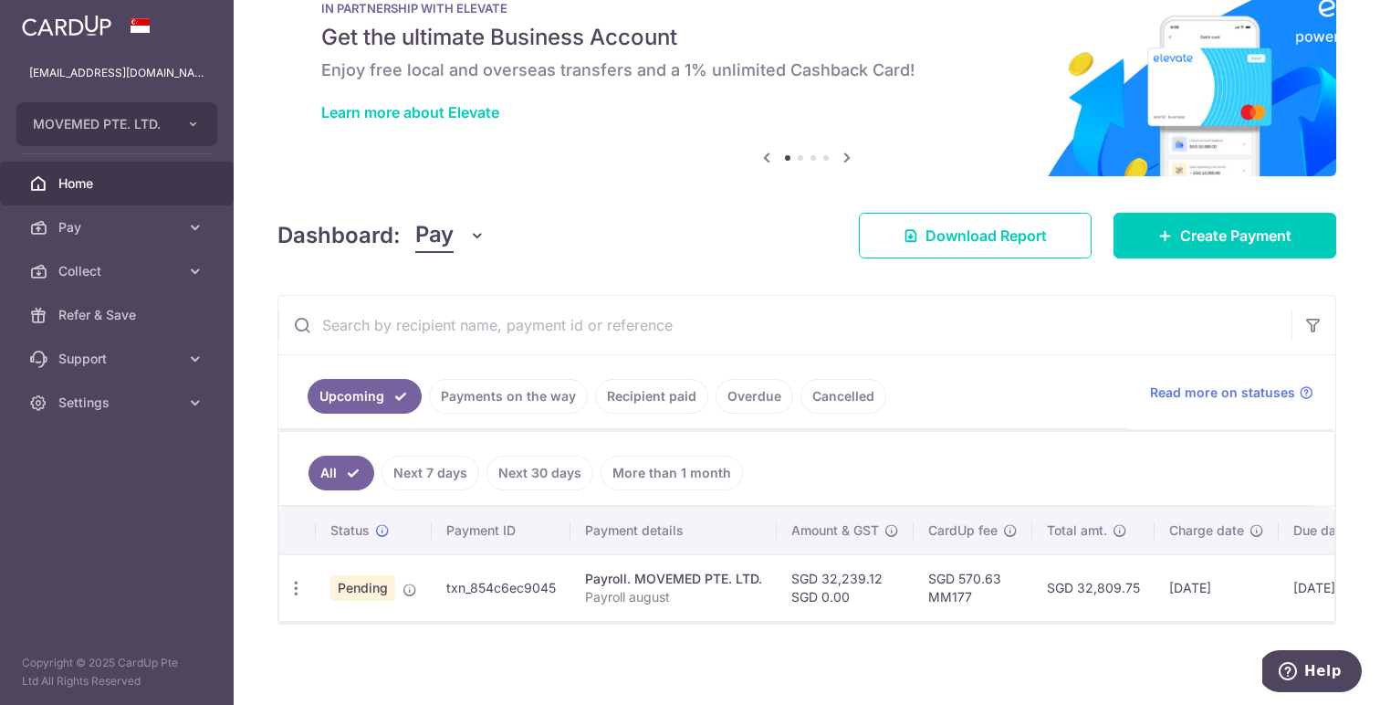
scroll to position [63, 0]
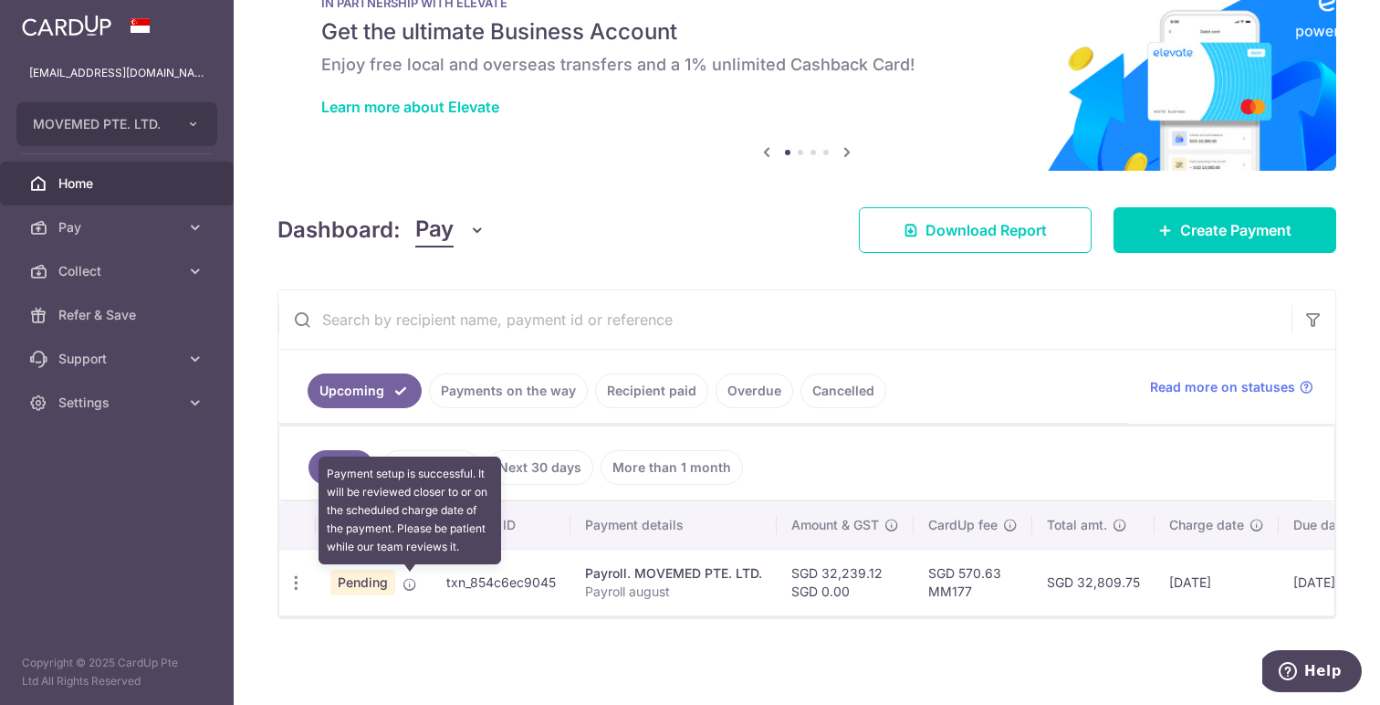
click at [409, 581] on icon at bounding box center [409, 584] width 15 height 15
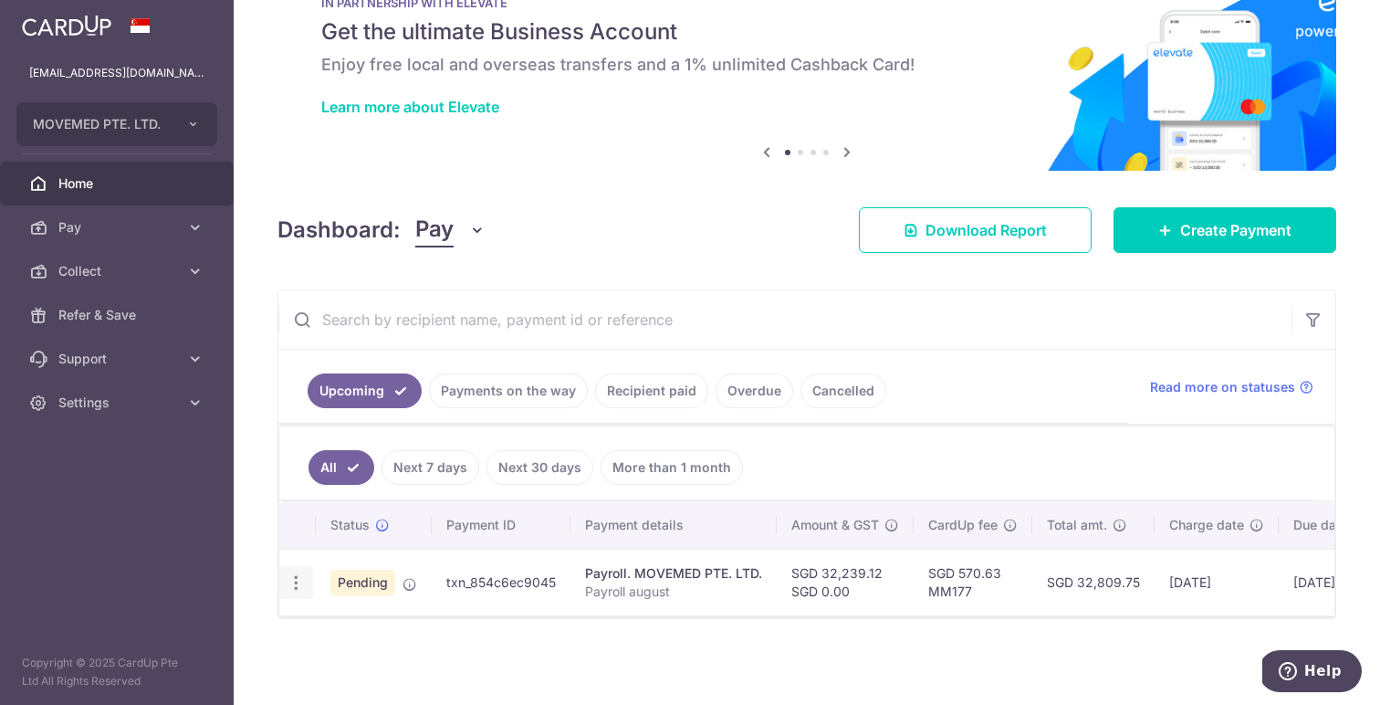
click at [293, 580] on icon "button" at bounding box center [296, 582] width 19 height 19
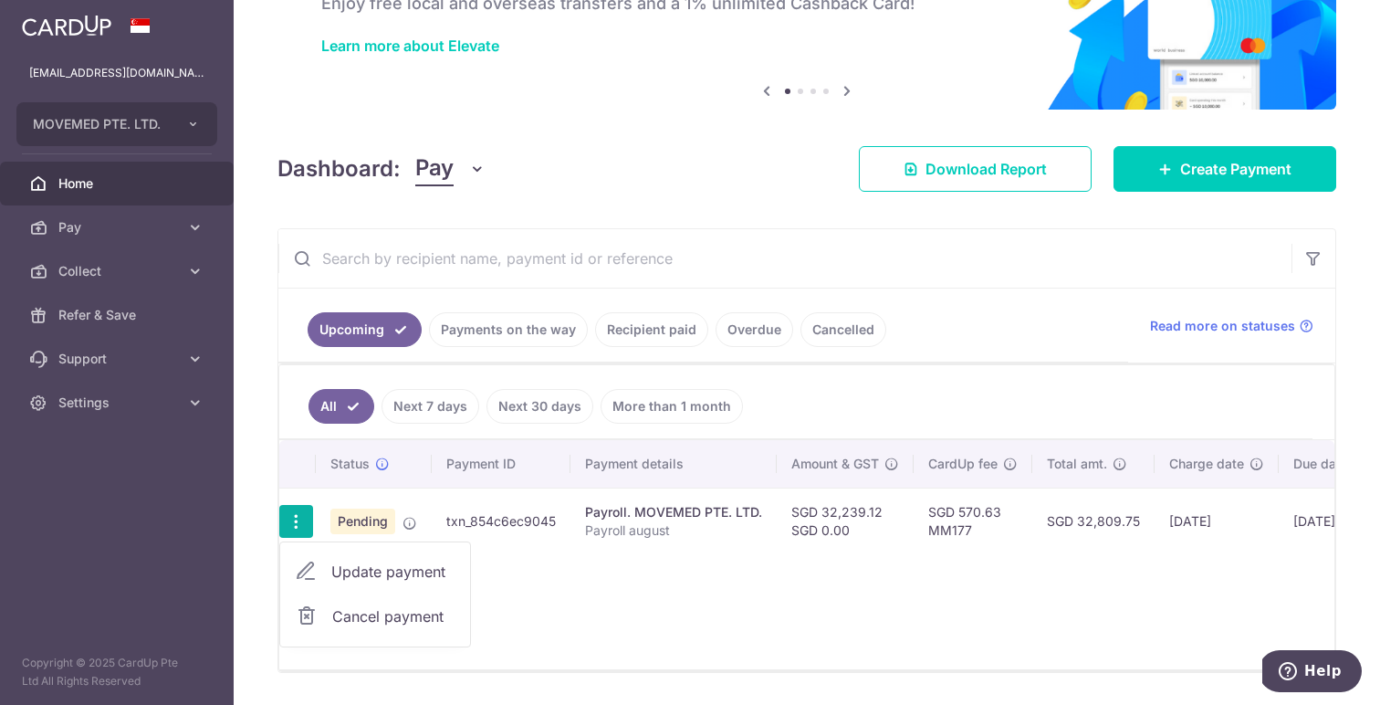
scroll to position [137, 0]
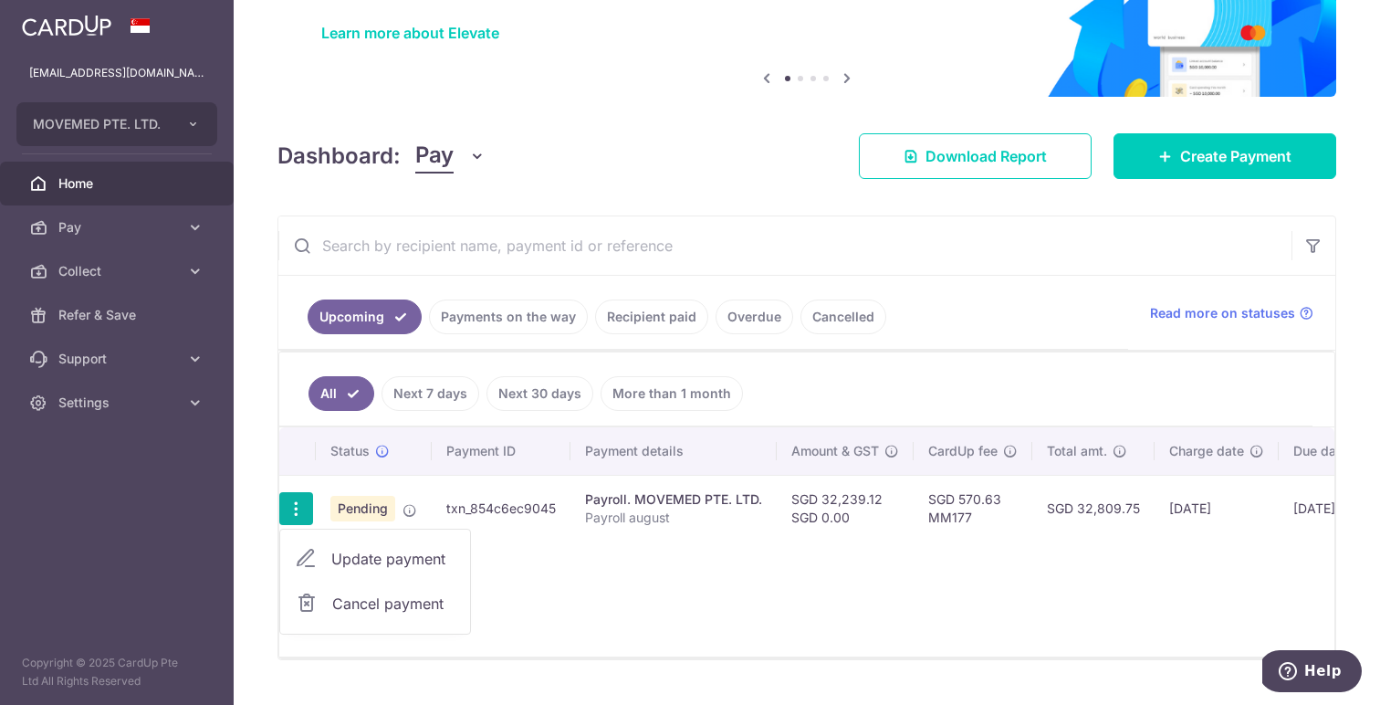
click at [663, 567] on div "Status Payment ID Payment details Amount & GST CardUp fee Total amt. Charge dat…" at bounding box center [806, 541] width 1055 height 229
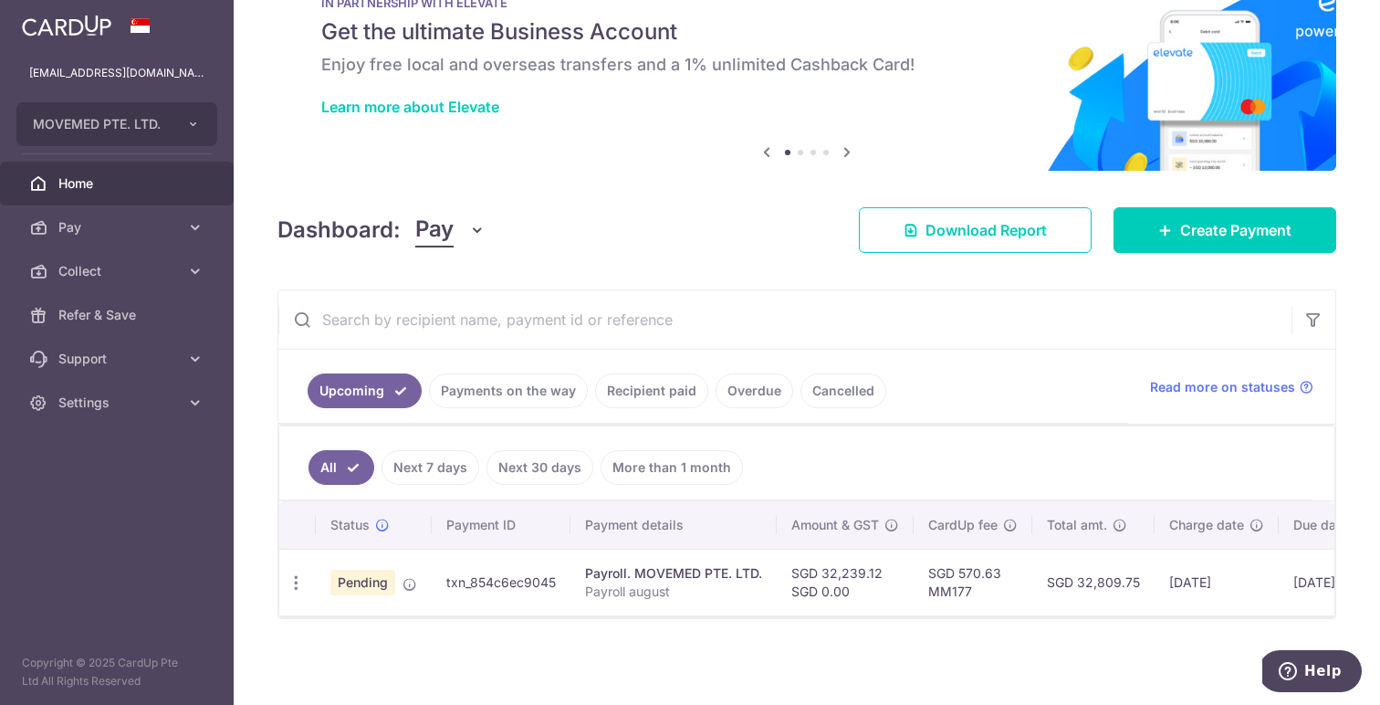
scroll to position [0, 0]
